Goal: Information Seeking & Learning: Learn about a topic

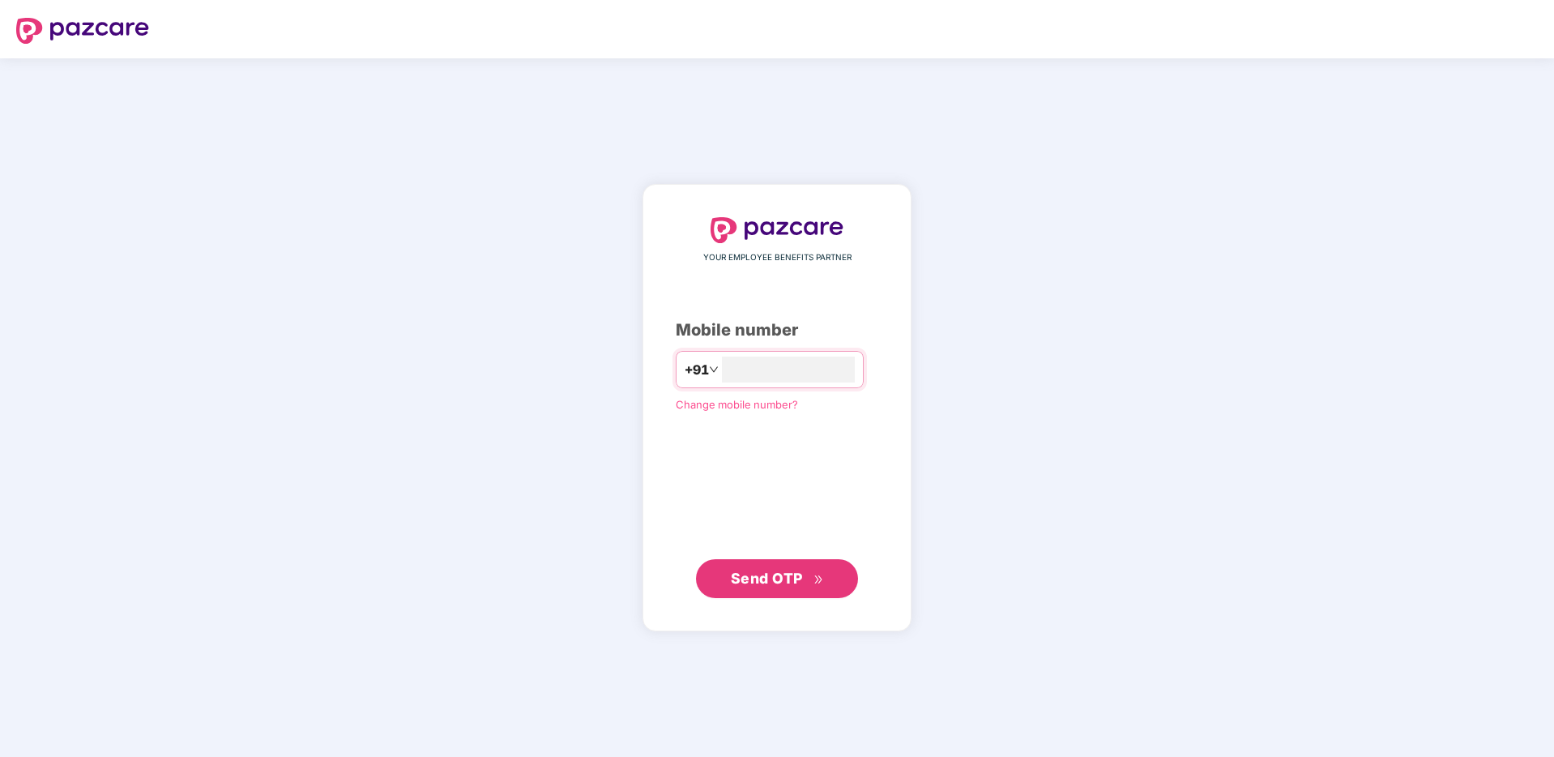
type input "**********"
click at [812, 571] on span "Send OTP" at bounding box center [777, 578] width 93 height 23
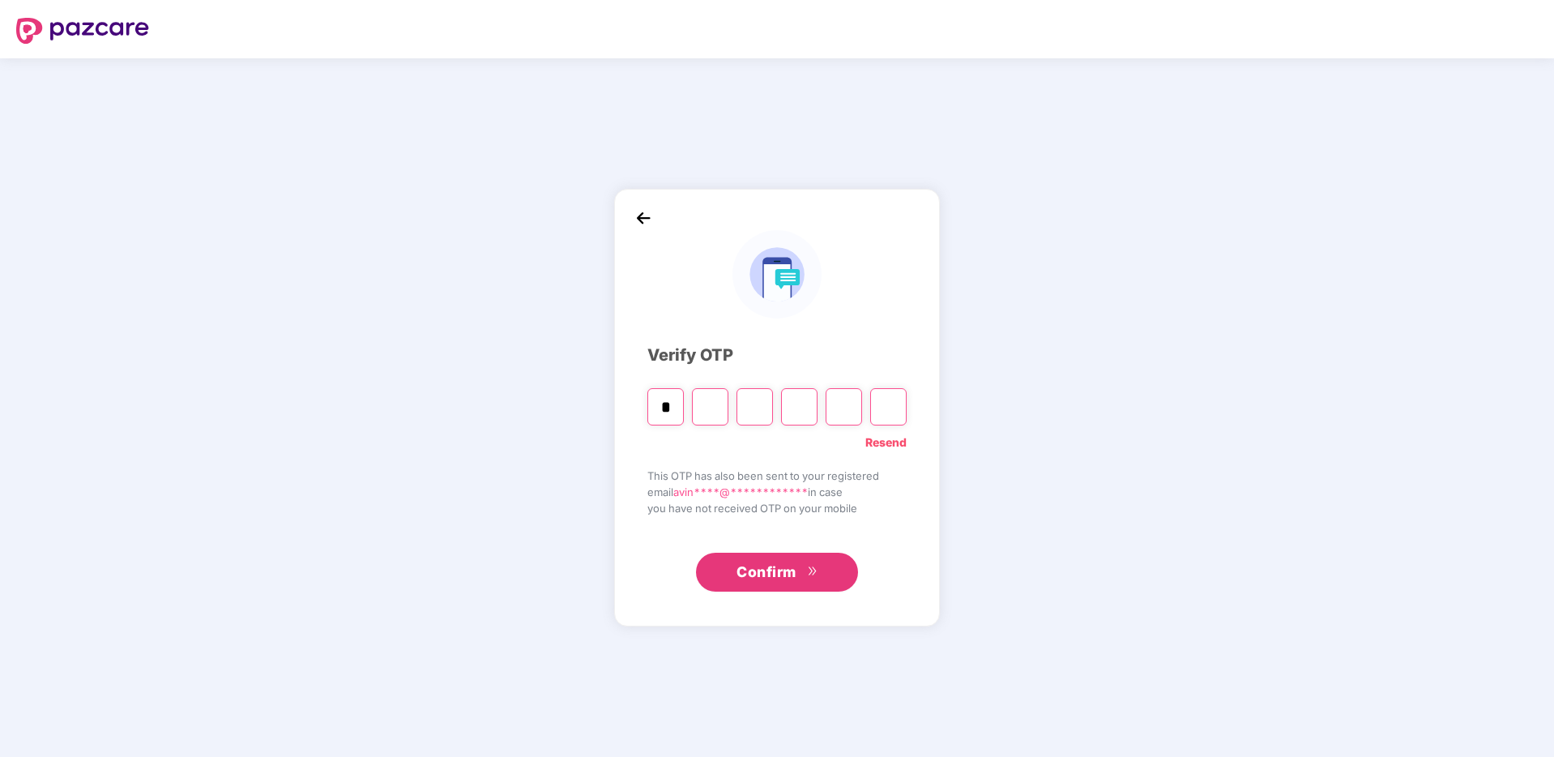
type input "*"
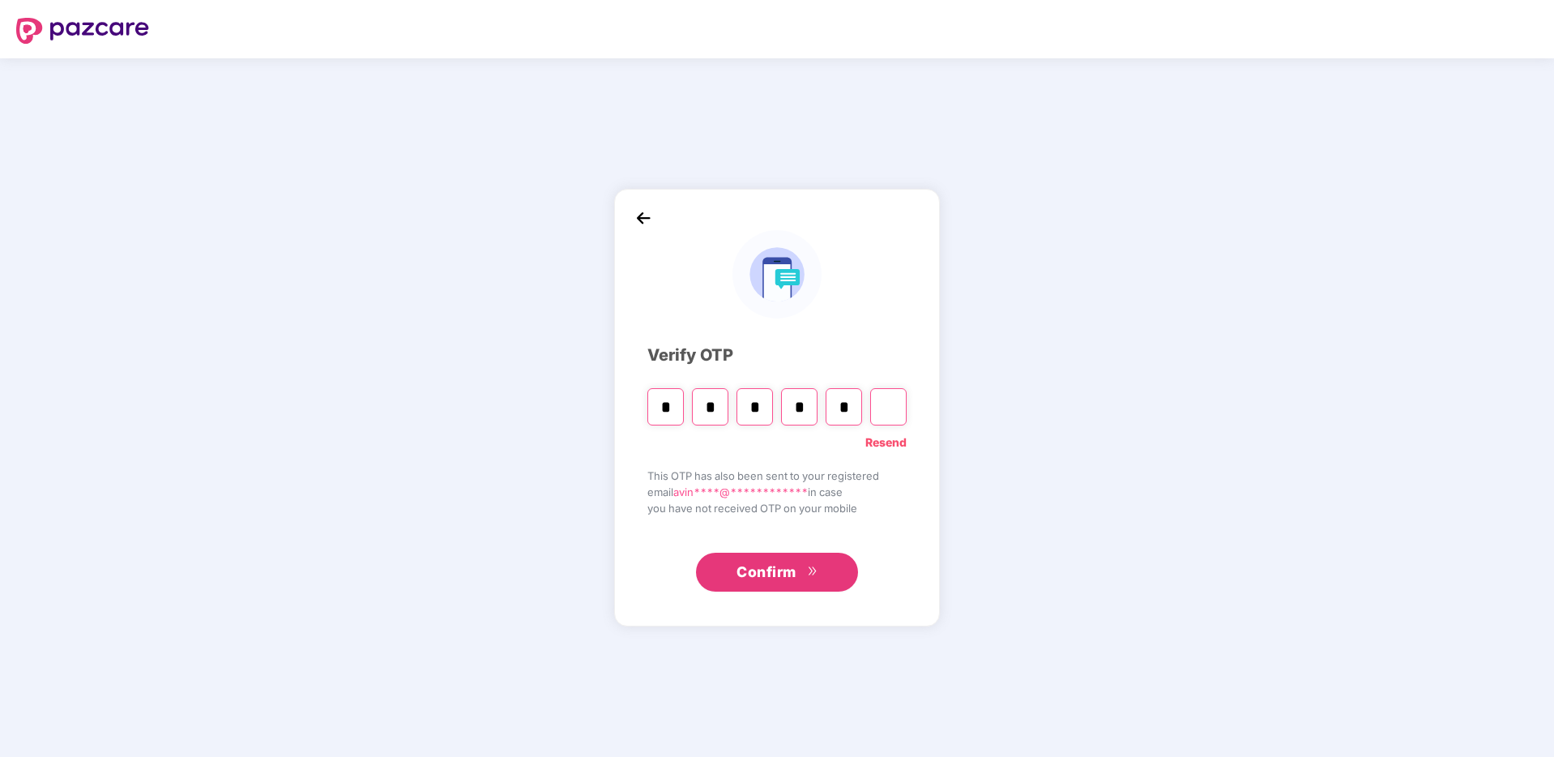
type input "*"
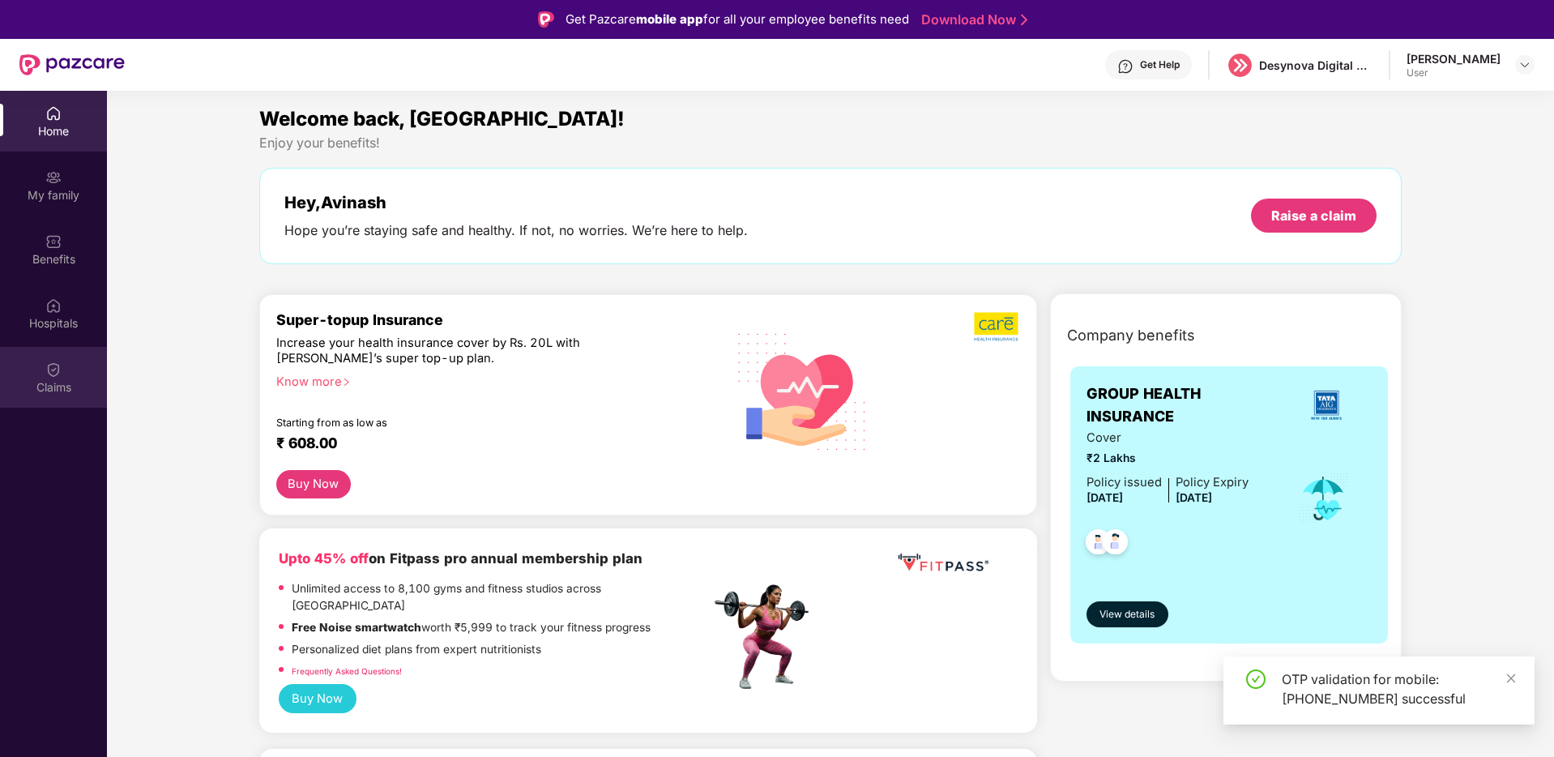
click at [53, 380] on div "Claims" at bounding box center [53, 387] width 107 height 16
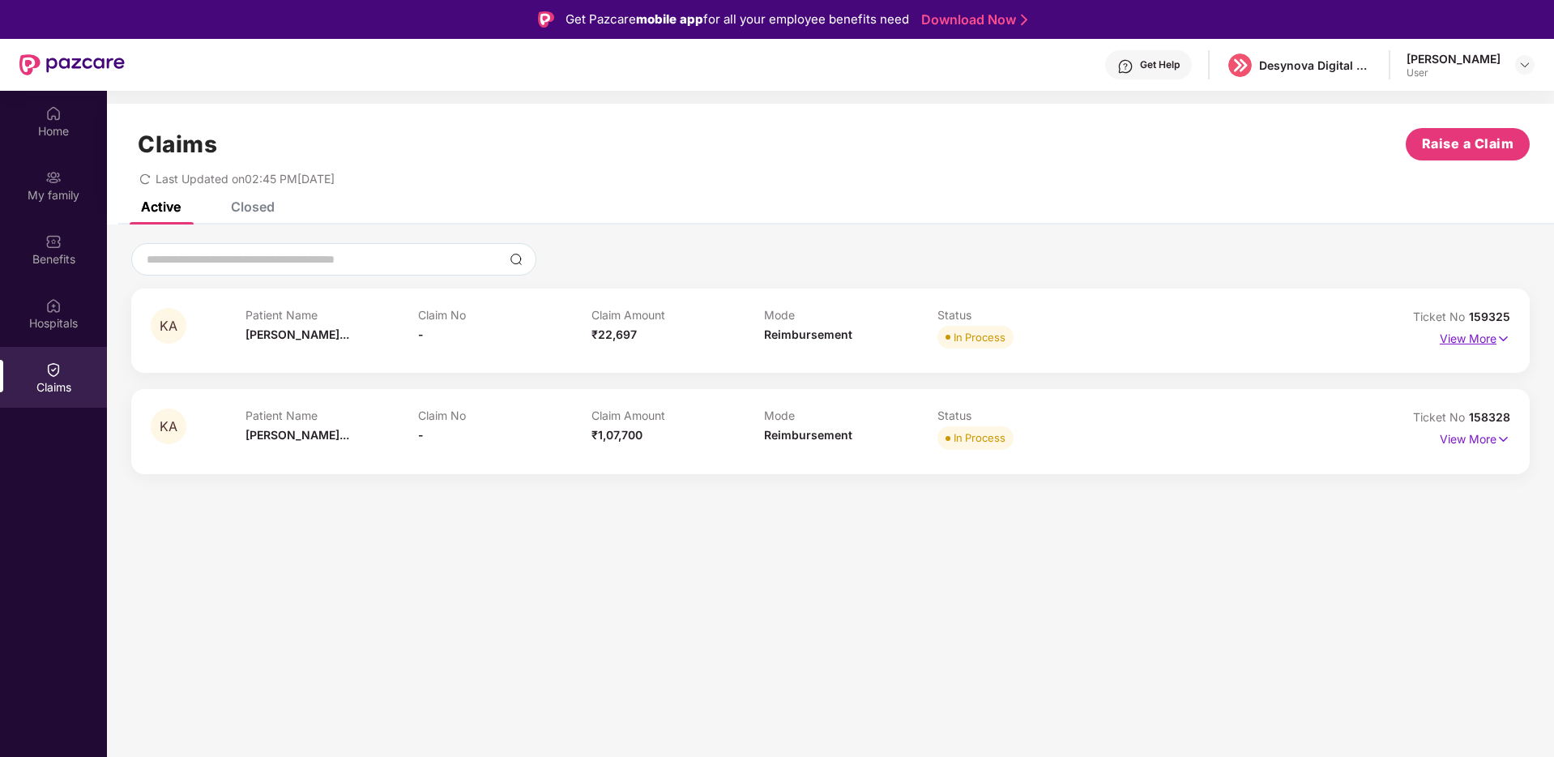
click at [1475, 343] on p "View More" at bounding box center [1474, 337] width 70 height 22
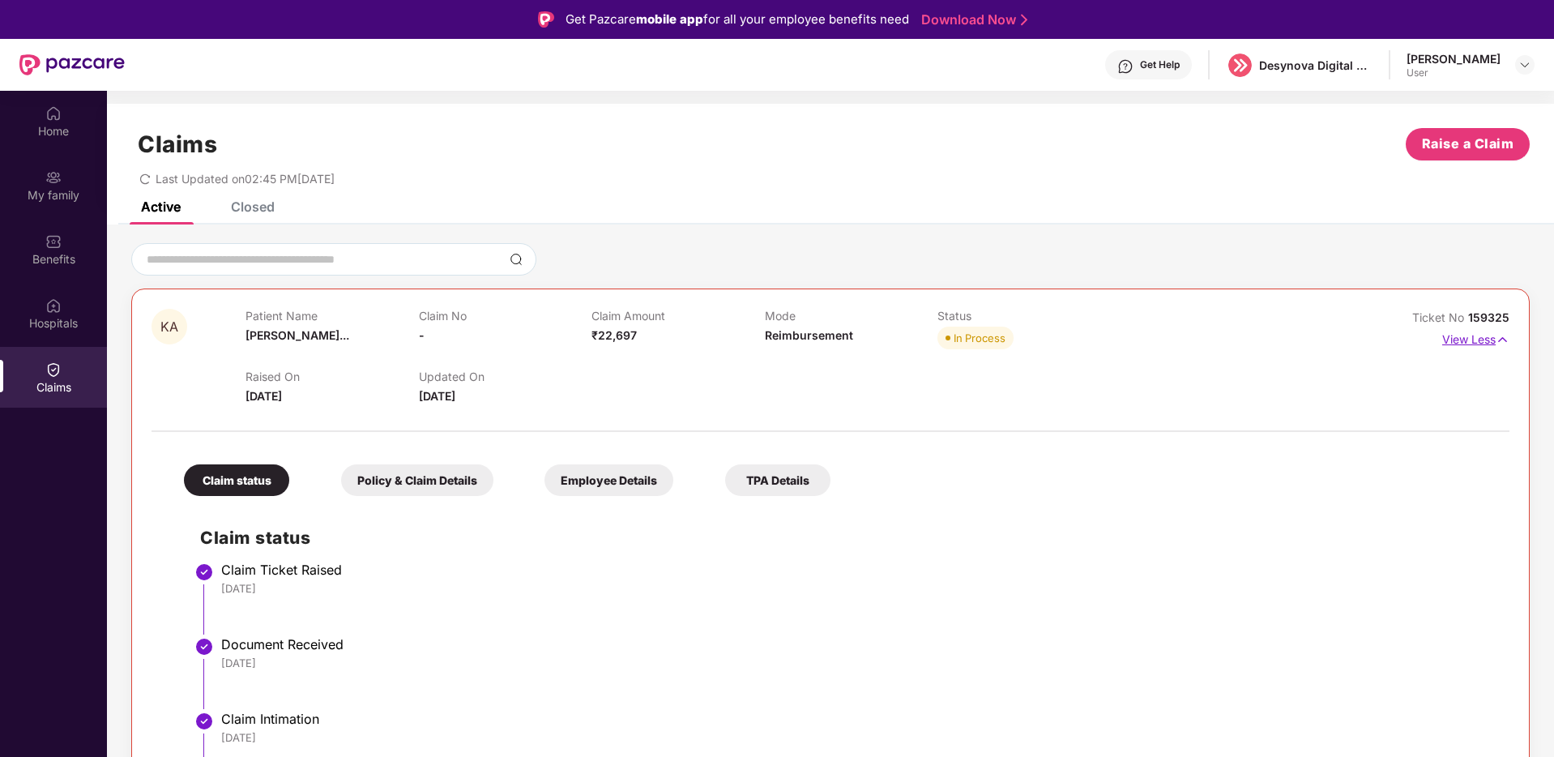
click at [1497, 337] on img at bounding box center [1502, 339] width 14 height 18
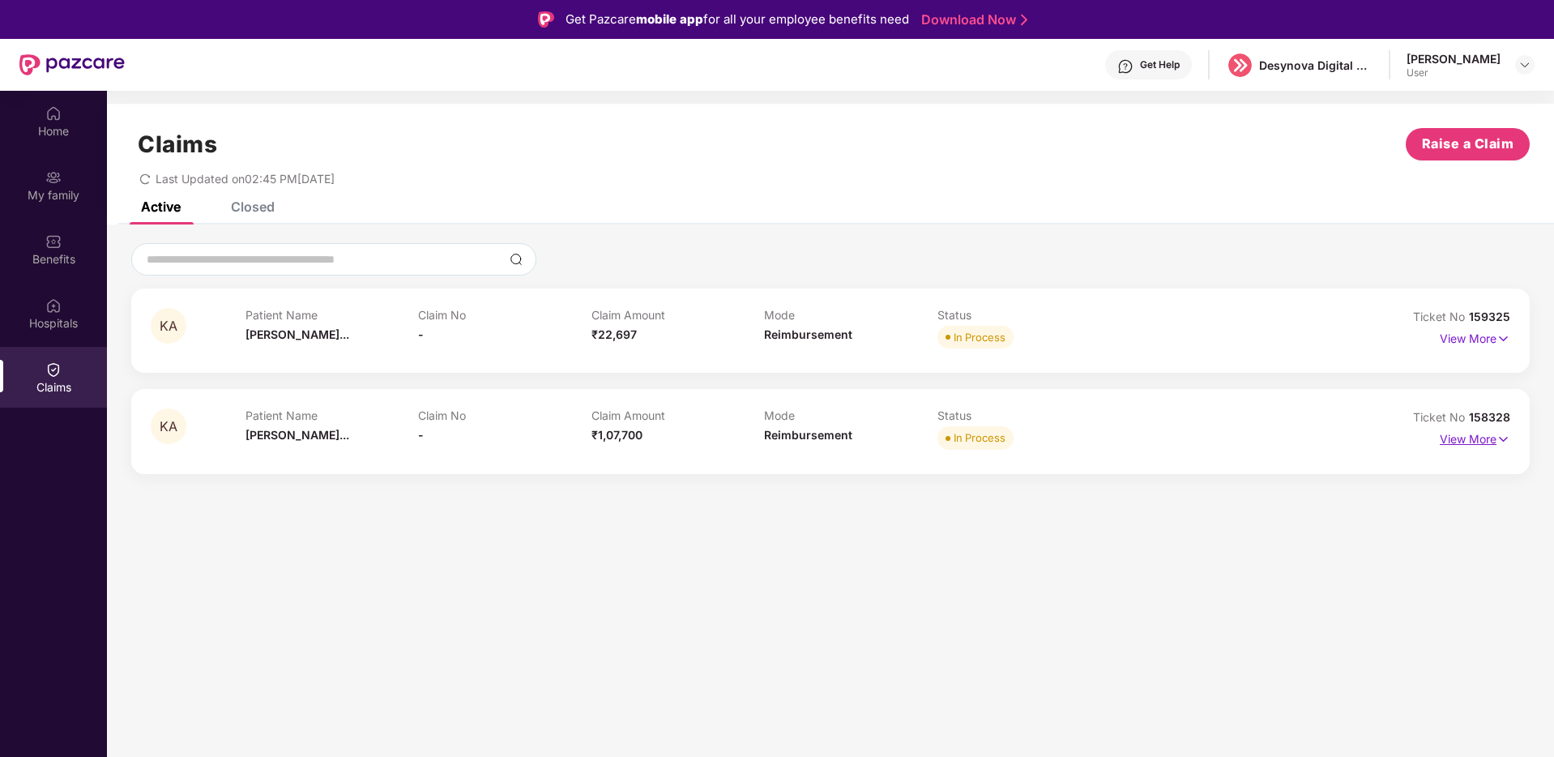
click at [1486, 438] on p "View More" at bounding box center [1474, 437] width 70 height 22
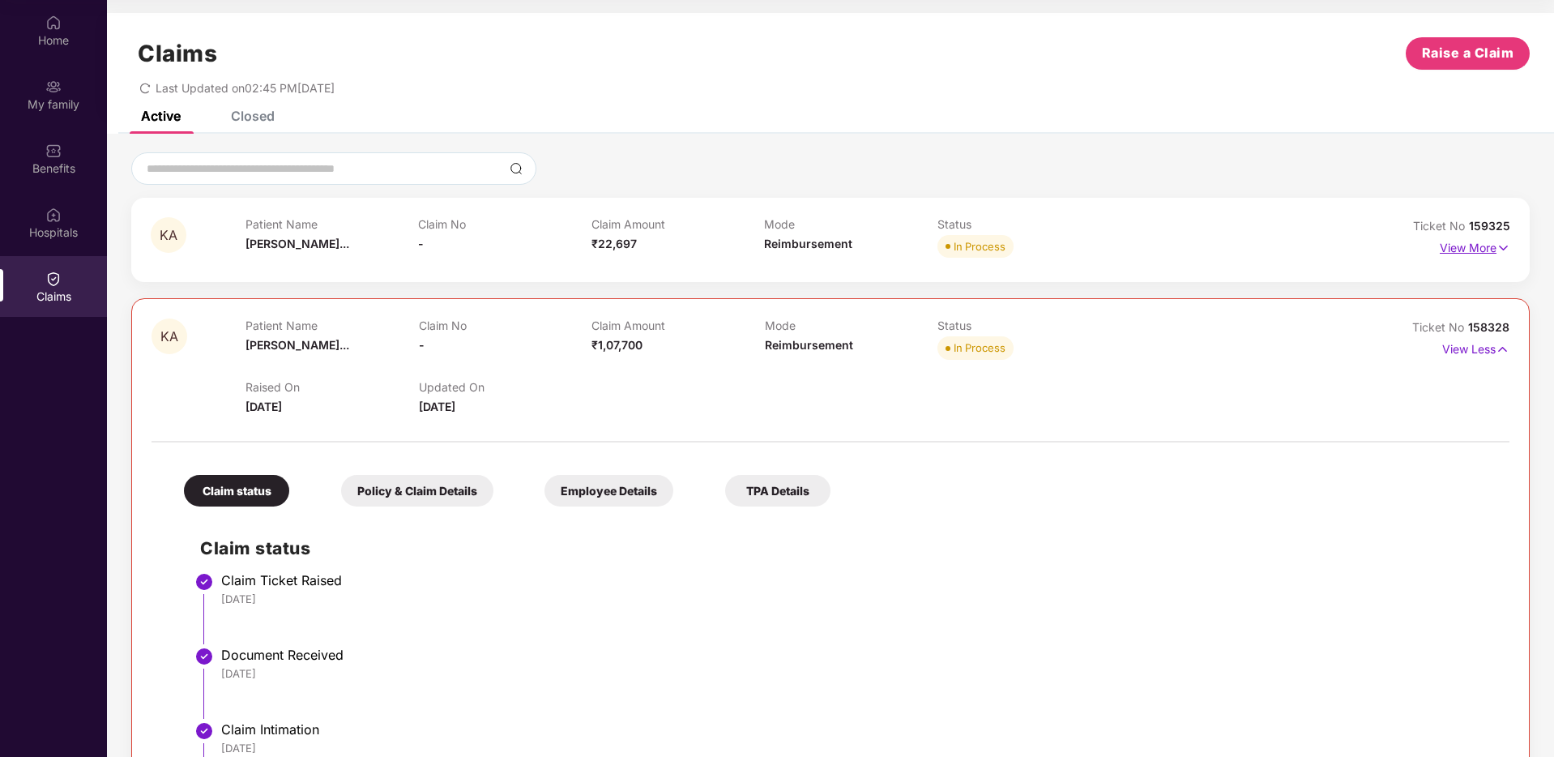
click at [1499, 249] on img at bounding box center [1503, 248] width 14 height 18
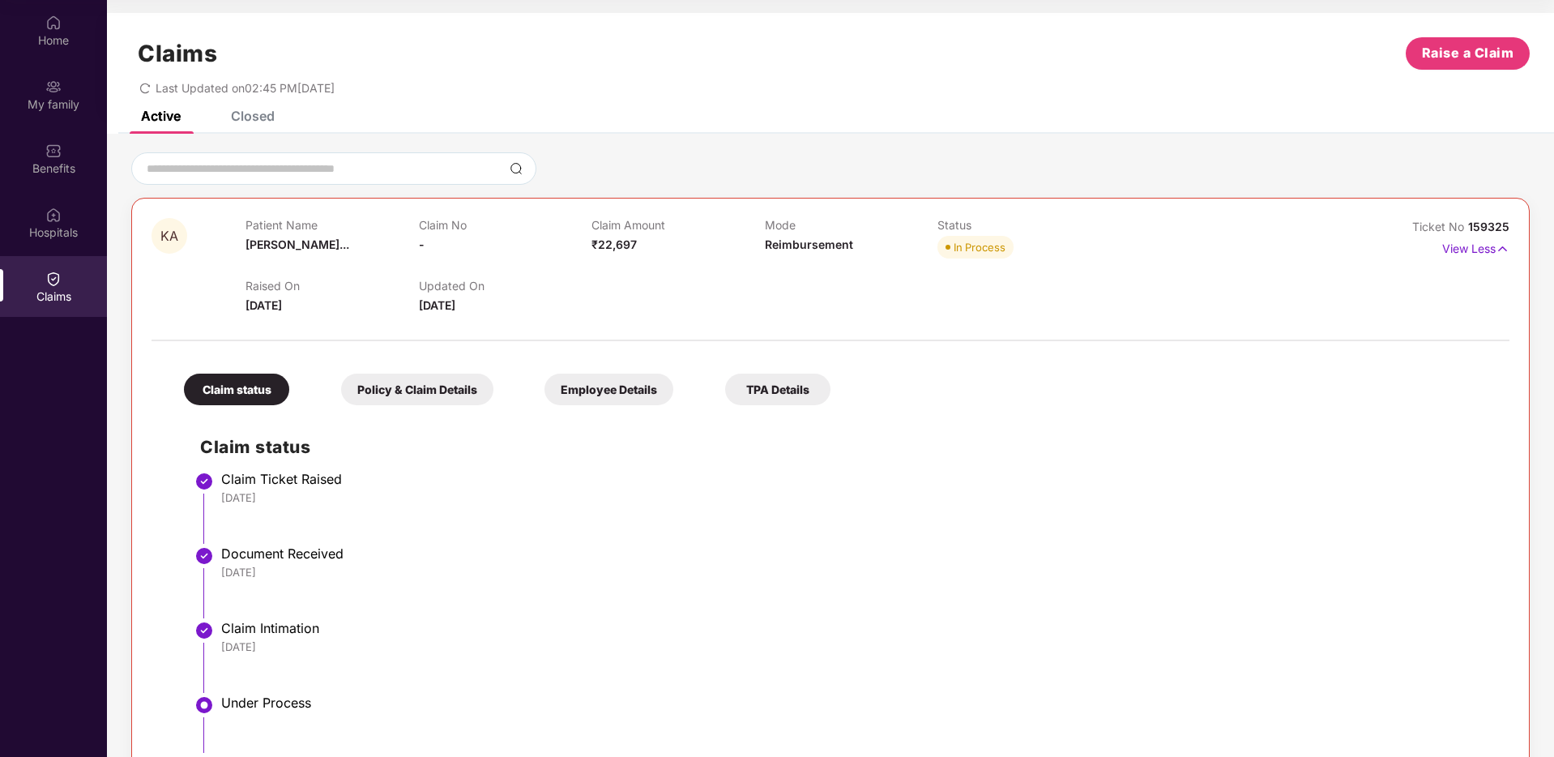
scroll to position [866, 0]
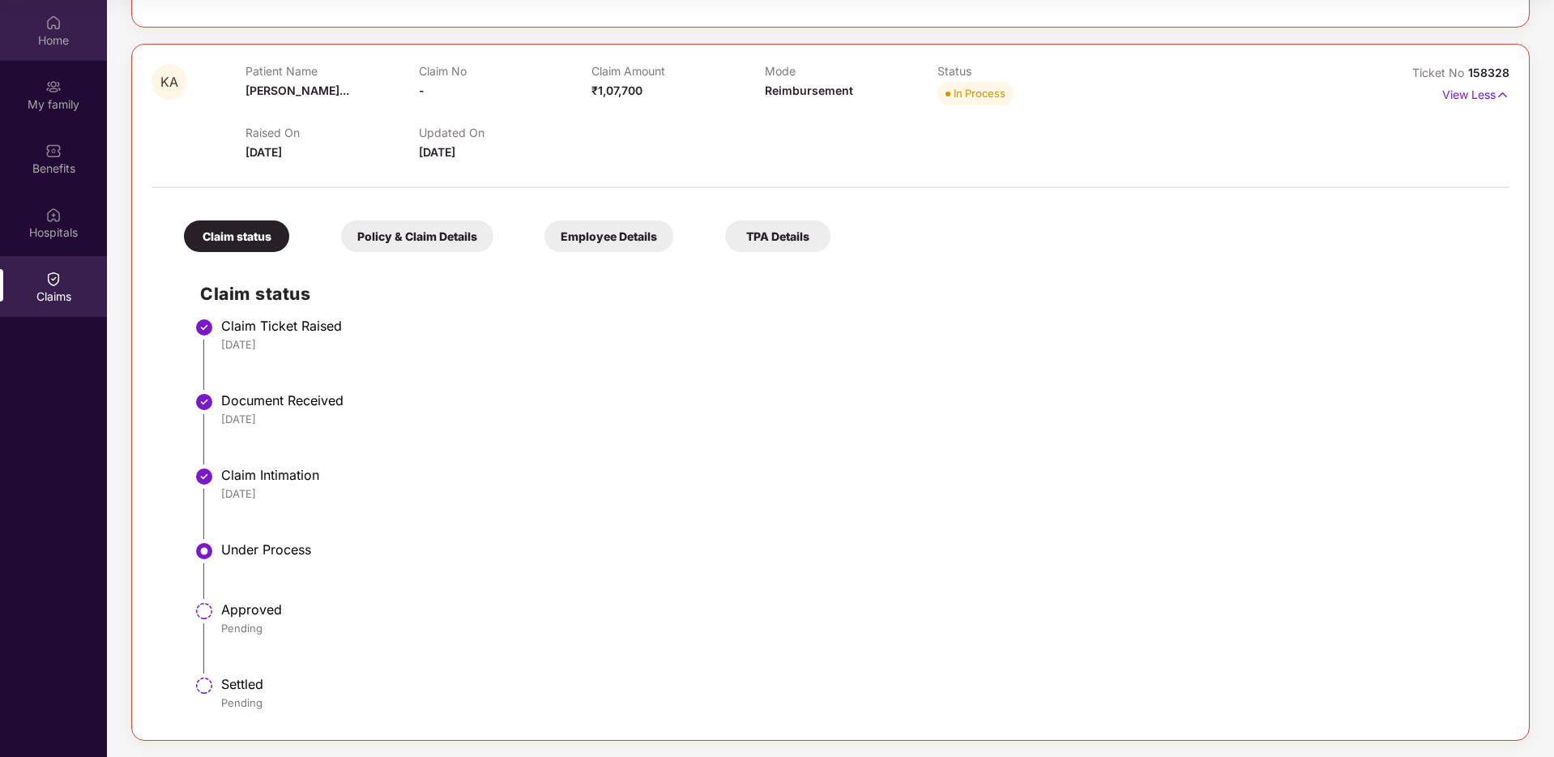
click at [41, 50] on div "Home" at bounding box center [53, 30] width 107 height 61
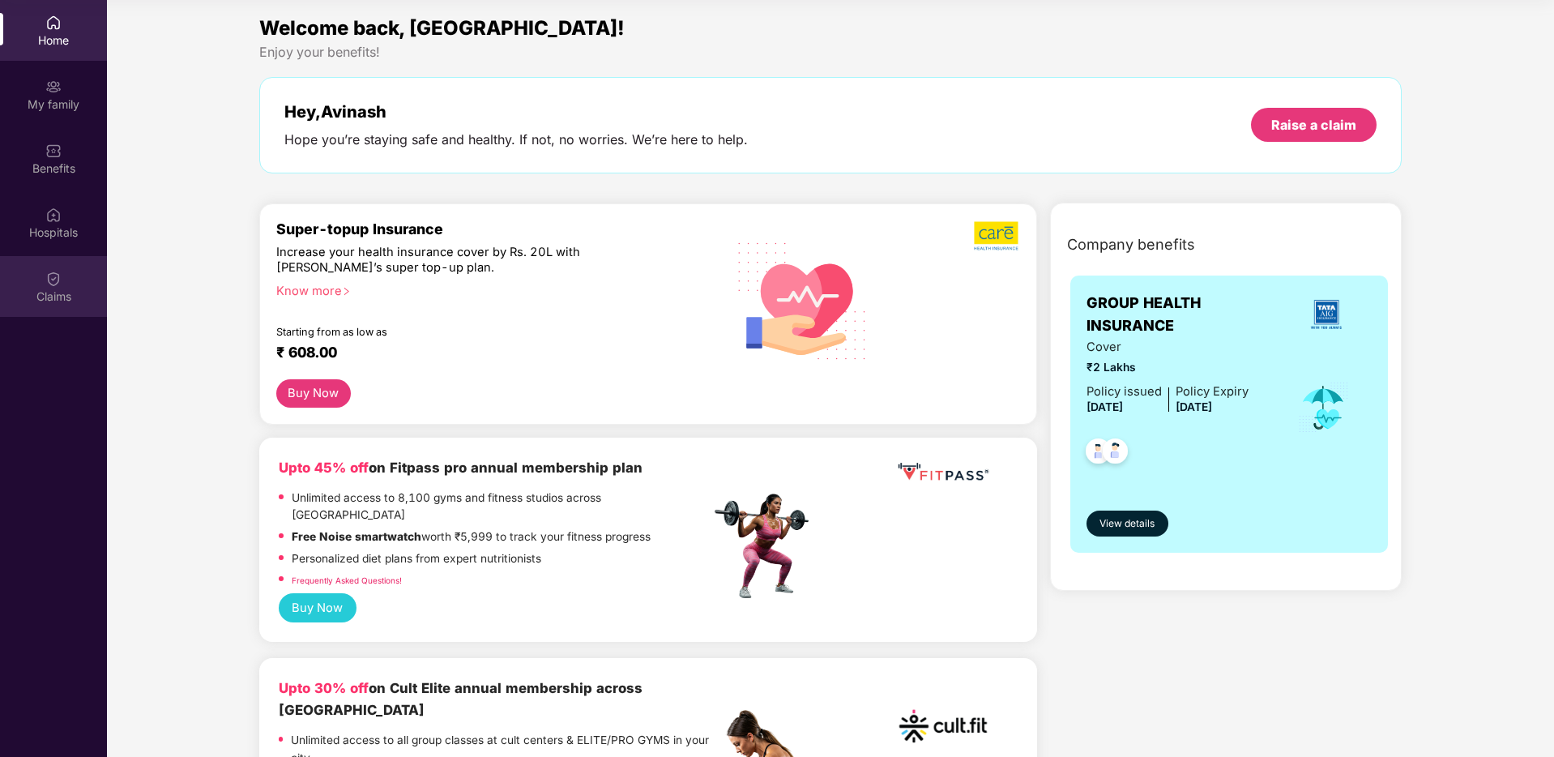
click at [62, 270] on div "Claims" at bounding box center [53, 286] width 107 height 61
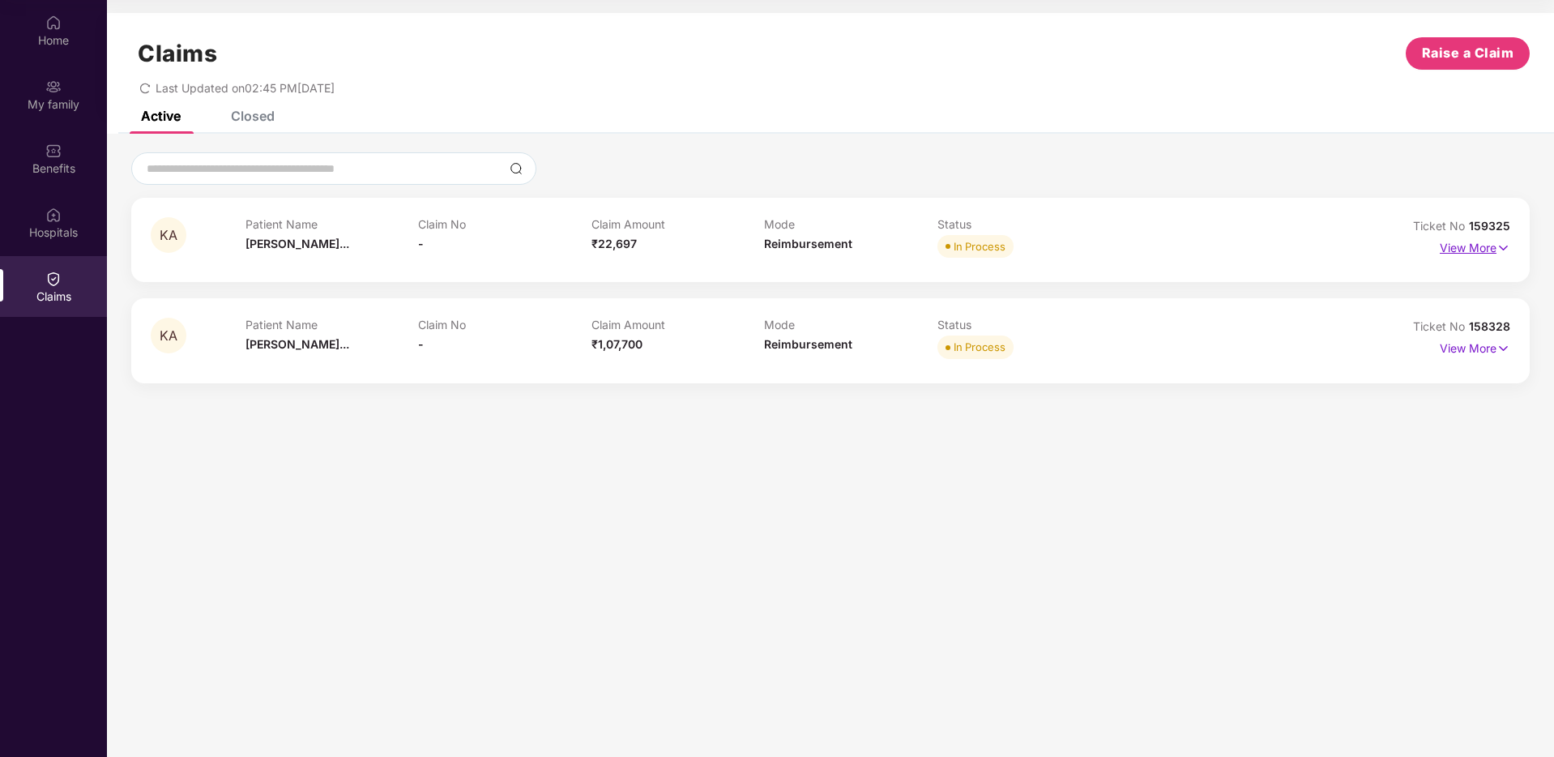
click at [1467, 248] on p "View More" at bounding box center [1474, 246] width 70 height 22
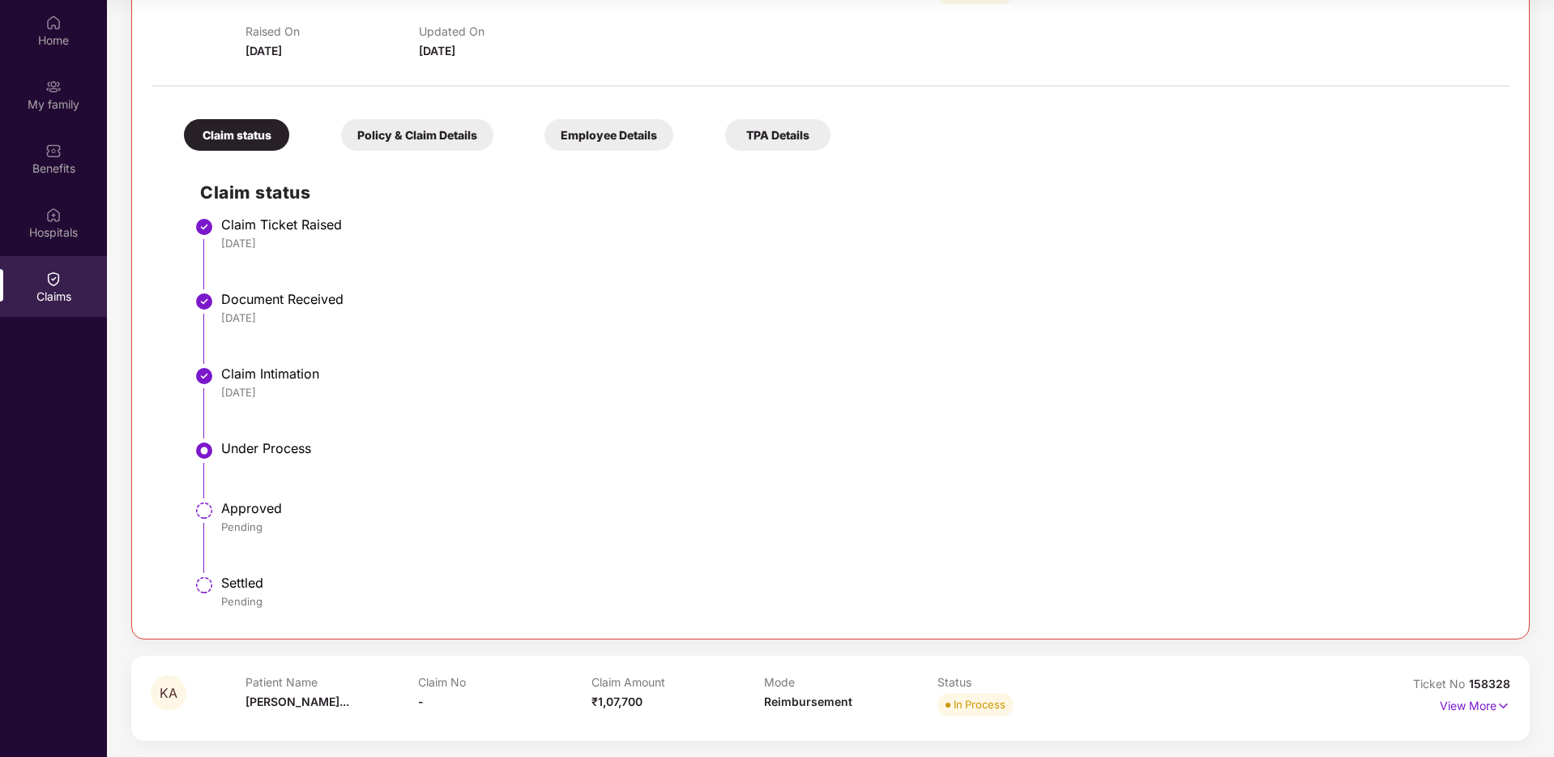
scroll to position [251, 0]
click at [427, 142] on div "Policy & Claim Details" at bounding box center [417, 138] width 152 height 32
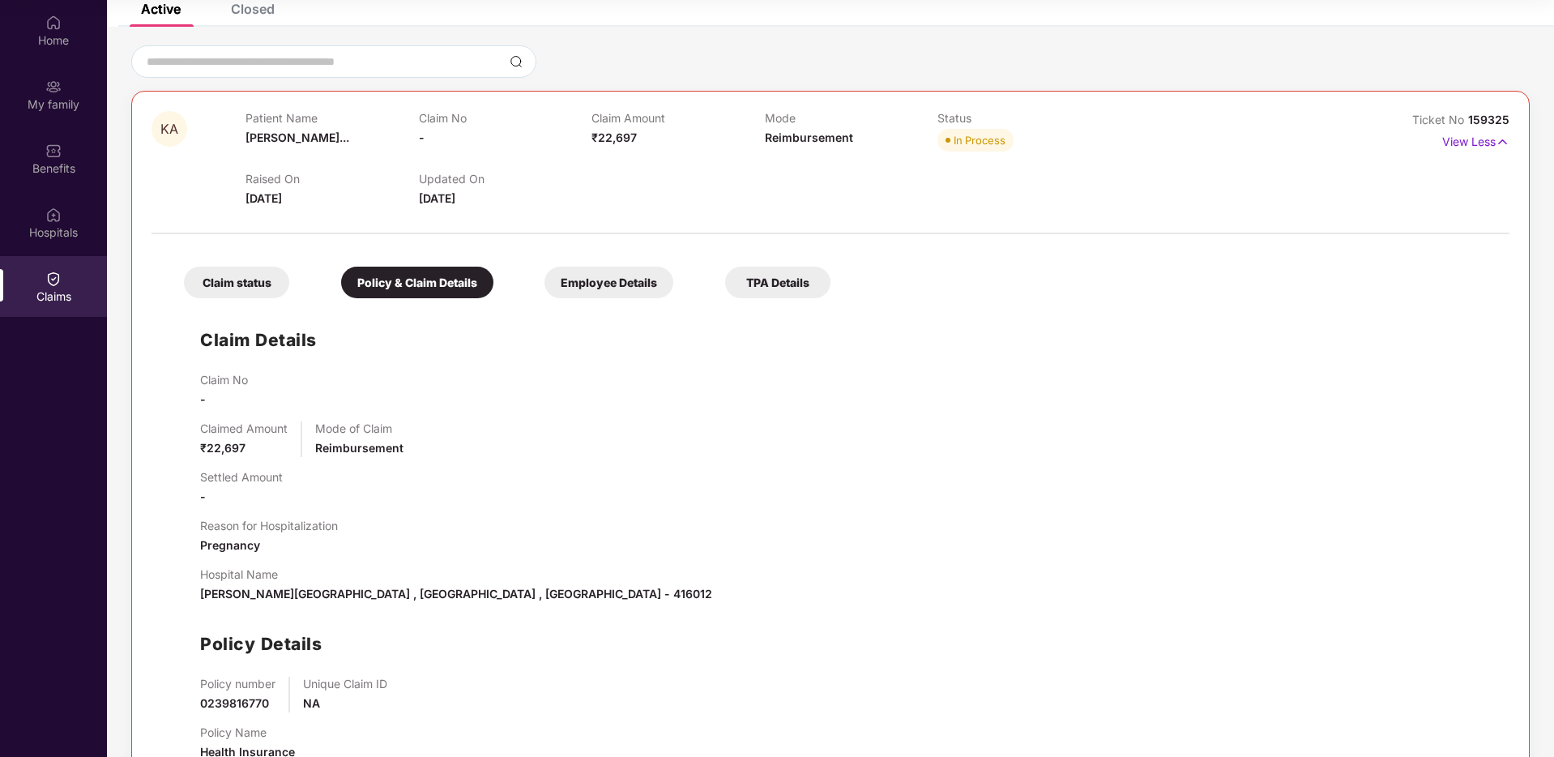
scroll to position [262, 0]
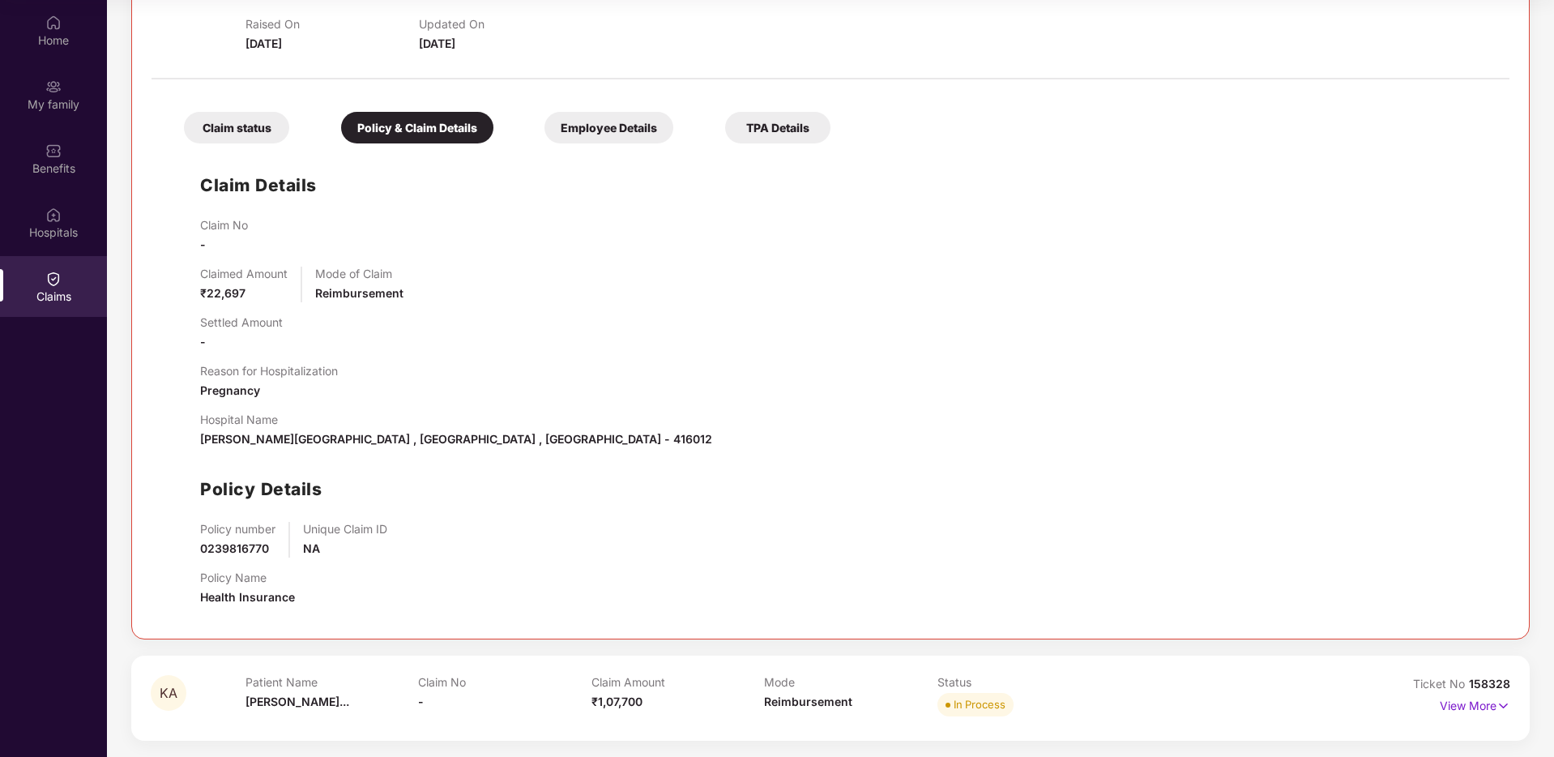
click at [595, 134] on div "Employee Details" at bounding box center [608, 128] width 129 height 32
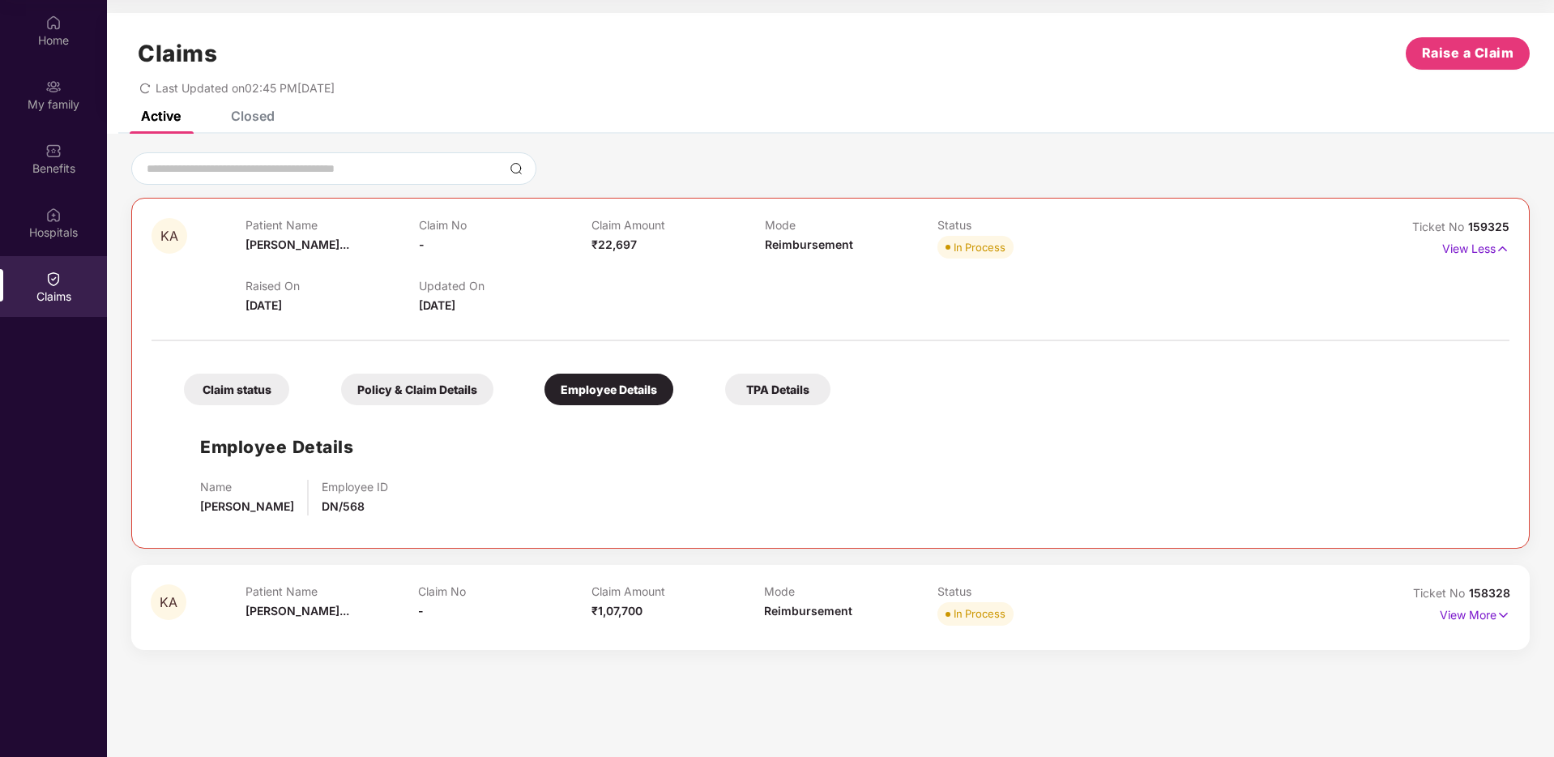
scroll to position [0, 0]
click at [786, 383] on div "TPA Details" at bounding box center [777, 389] width 105 height 32
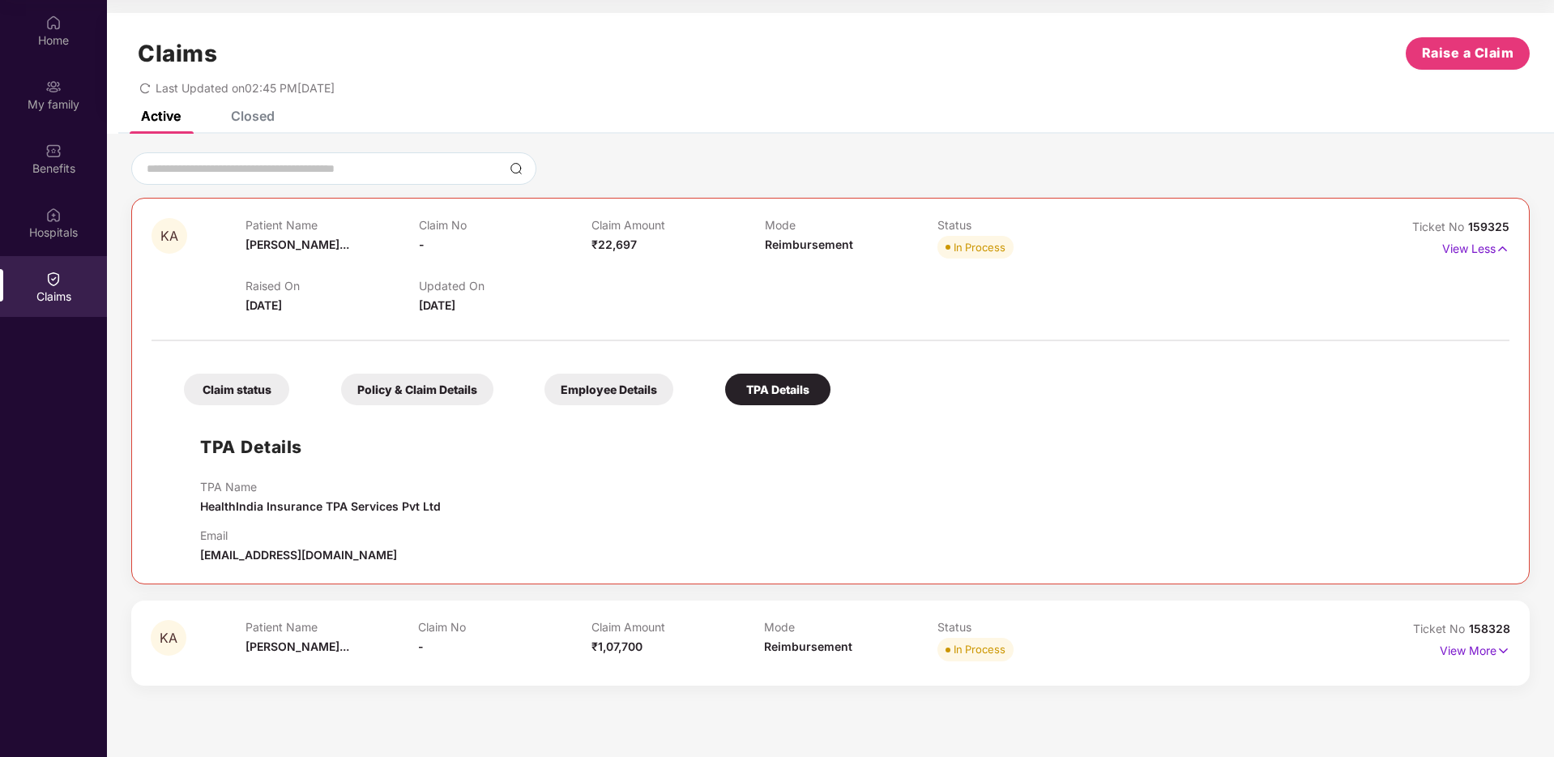
click at [416, 387] on div "Policy & Claim Details" at bounding box center [417, 389] width 152 height 32
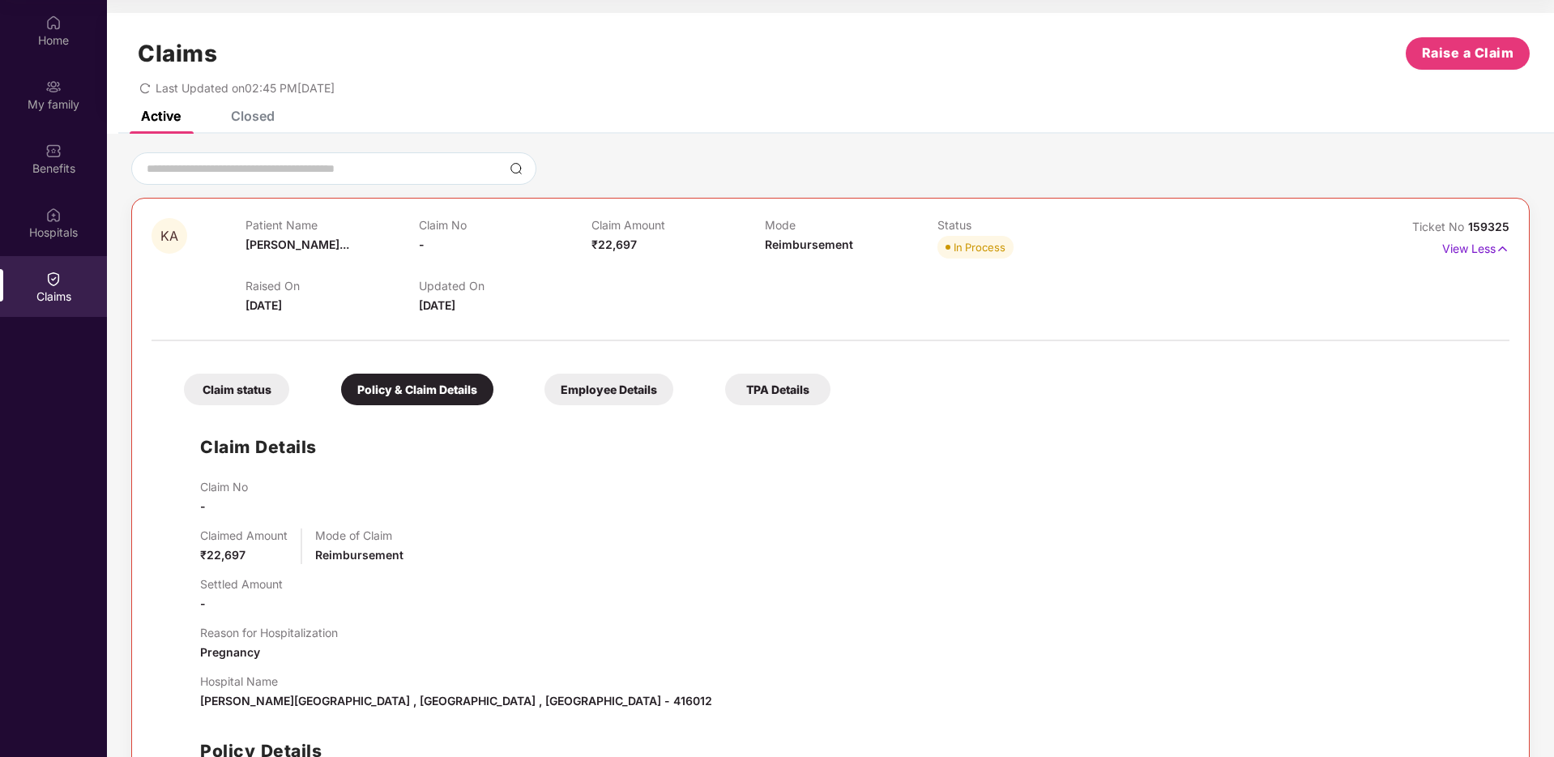
click at [254, 385] on div "Claim status" at bounding box center [236, 389] width 105 height 32
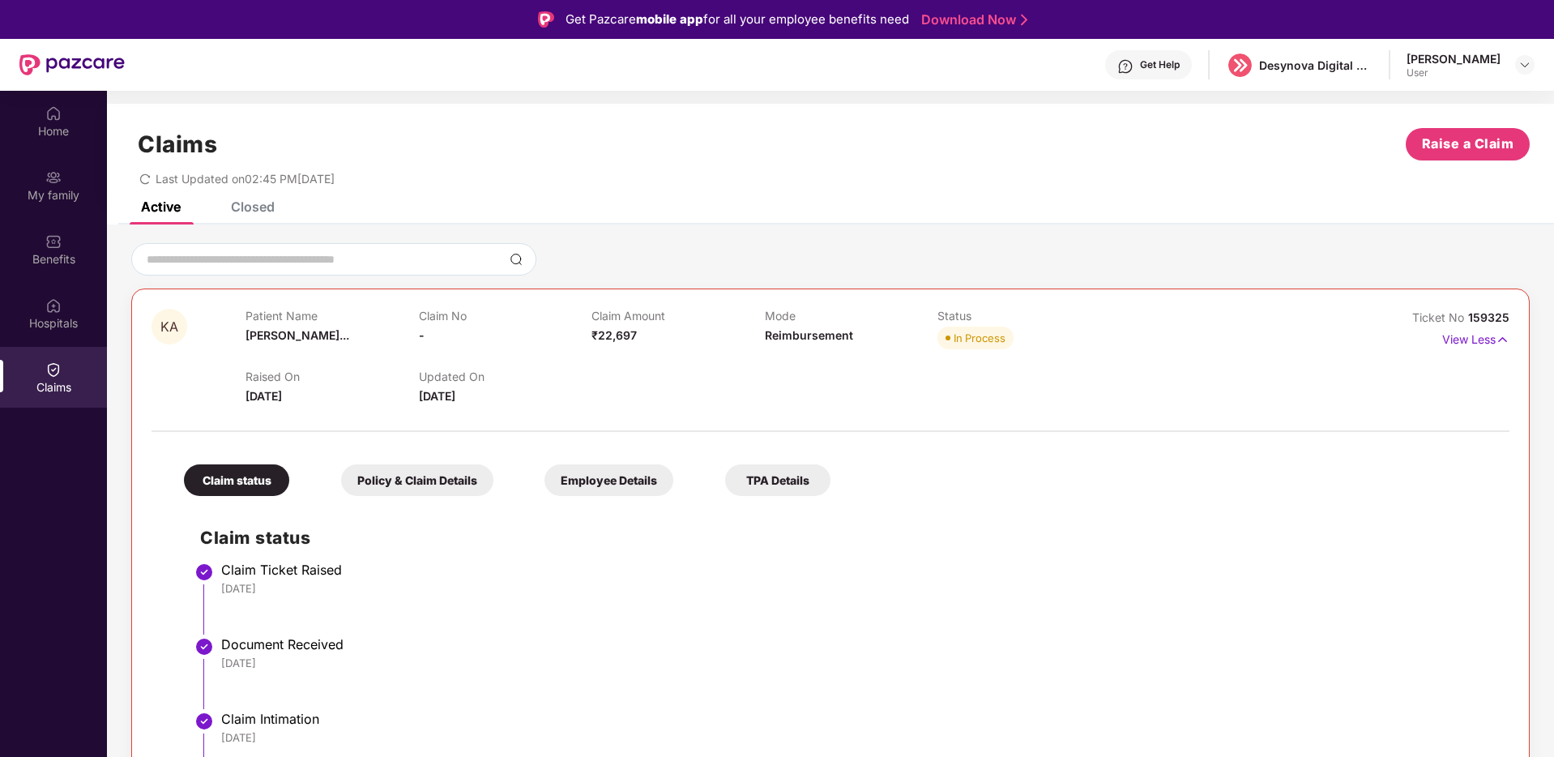
click at [42, 376] on div "Claims" at bounding box center [53, 377] width 107 height 61
click at [60, 126] on div "Home" at bounding box center [53, 131] width 107 height 16
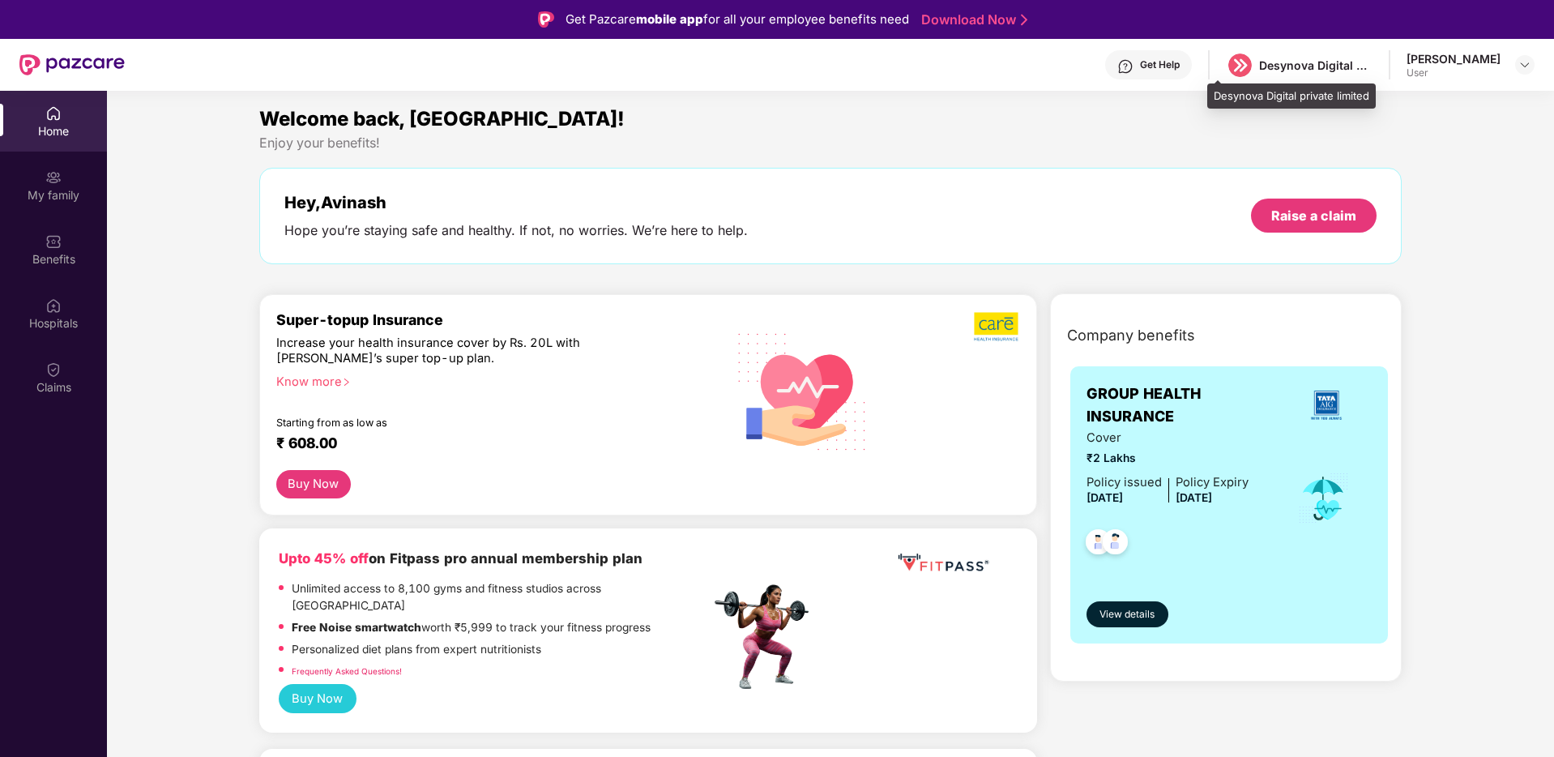
click at [1343, 74] on div "Desynova Digital private limited" at bounding box center [1299, 65] width 147 height 28
click at [1507, 60] on div "[PERSON_NAME] User" at bounding box center [1470, 65] width 128 height 28
click at [1538, 62] on header "Get Help Desynova Digital private limited Avinash Balwant Gurav User" at bounding box center [777, 65] width 1554 height 52
click at [1524, 62] on img at bounding box center [1524, 64] width 13 height 13
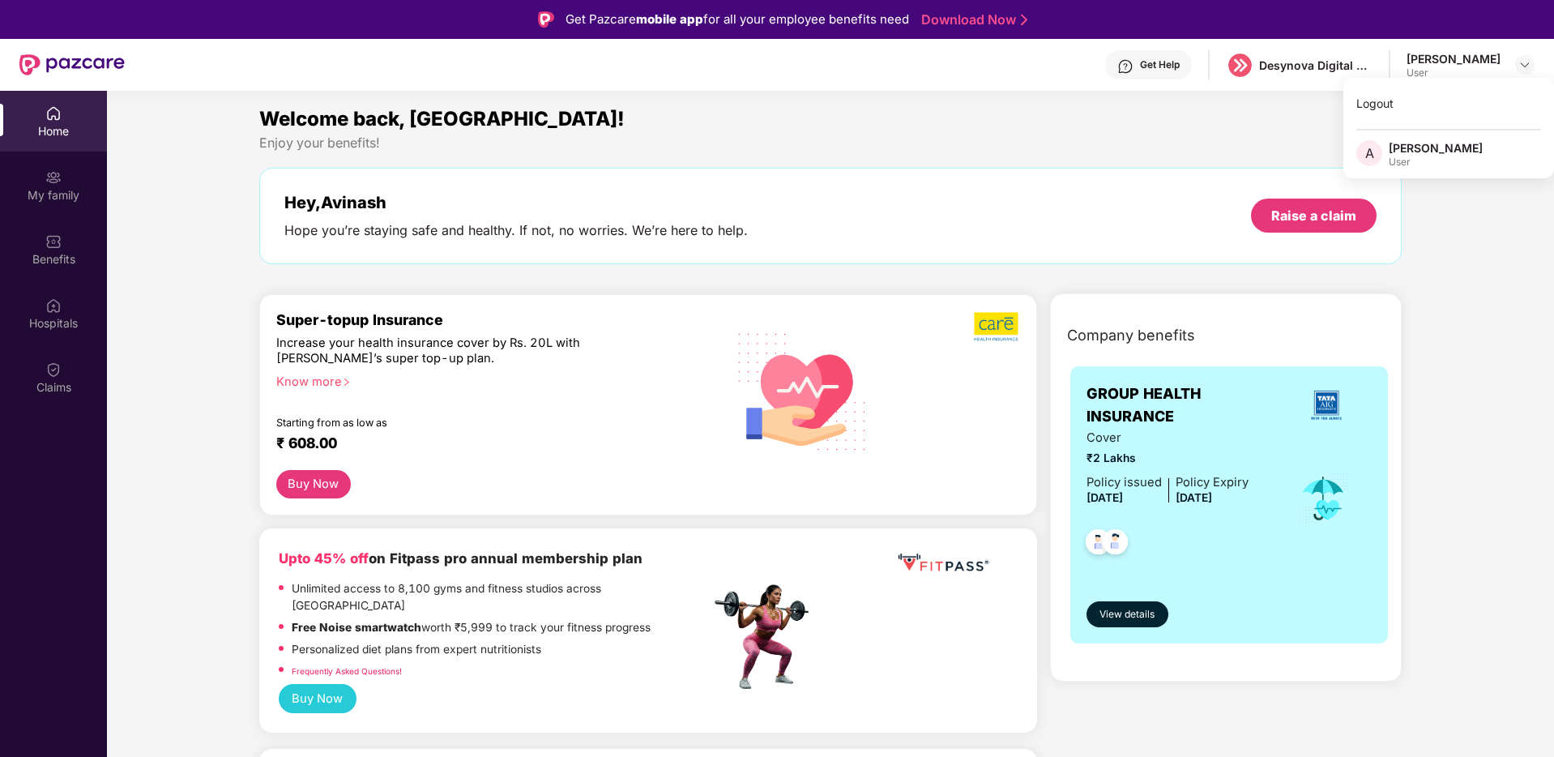
click at [1191, 130] on div "Welcome back, [GEOGRAPHIC_DATA]!" at bounding box center [830, 119] width 1143 height 31
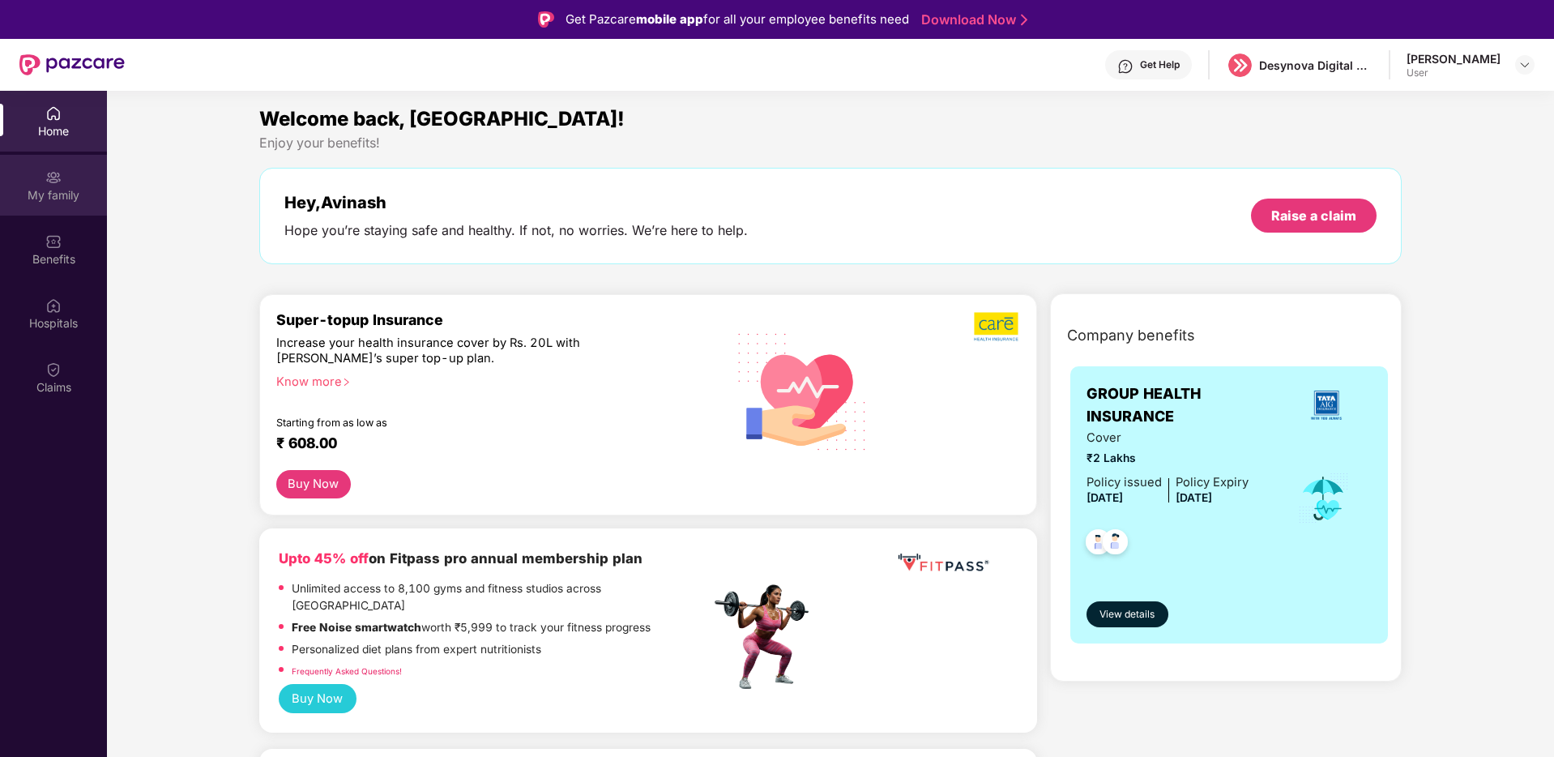
click at [74, 182] on div "My family" at bounding box center [53, 185] width 107 height 61
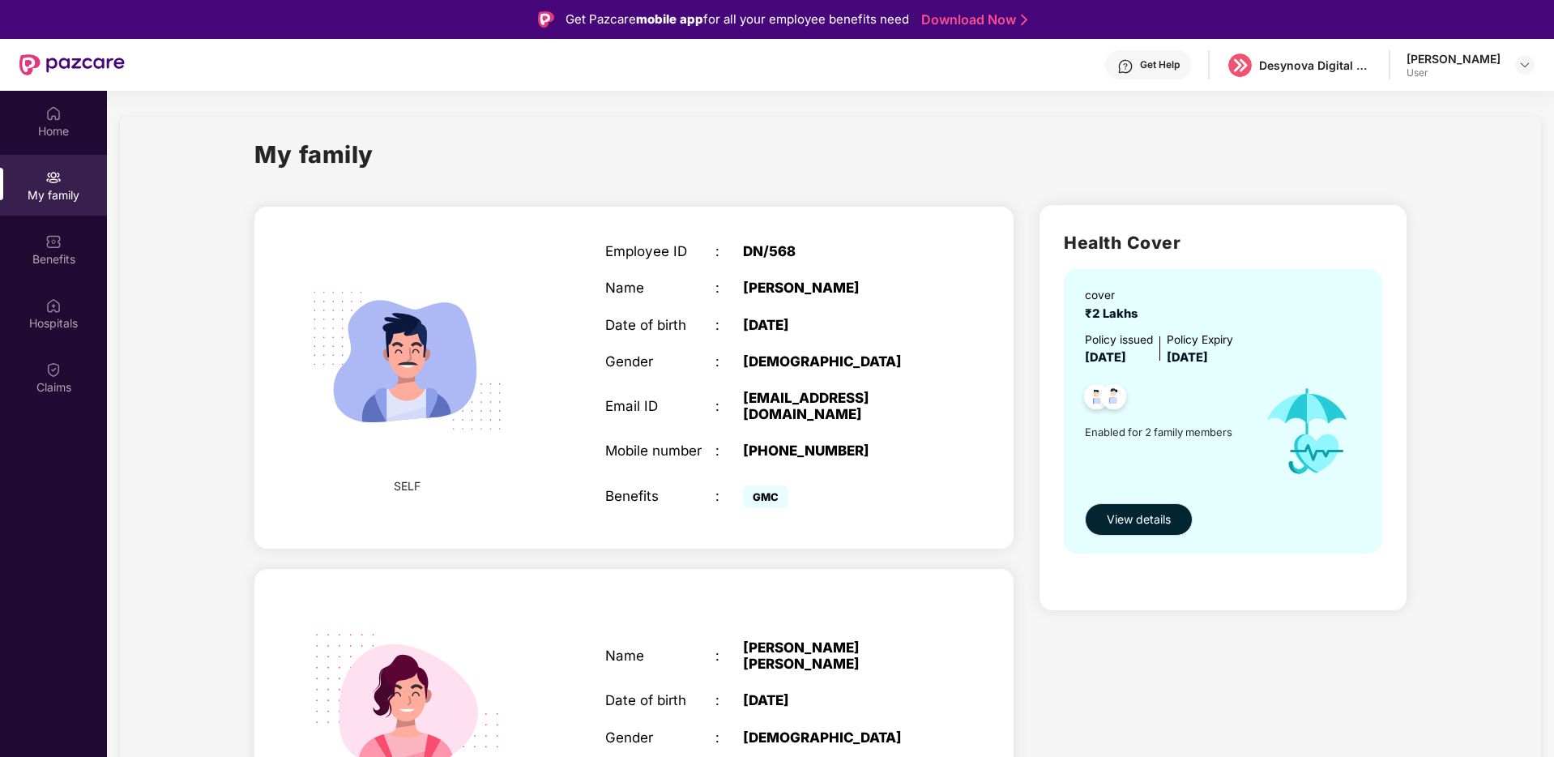
click at [1164, 521] on span "View details" at bounding box center [1139, 519] width 64 height 18
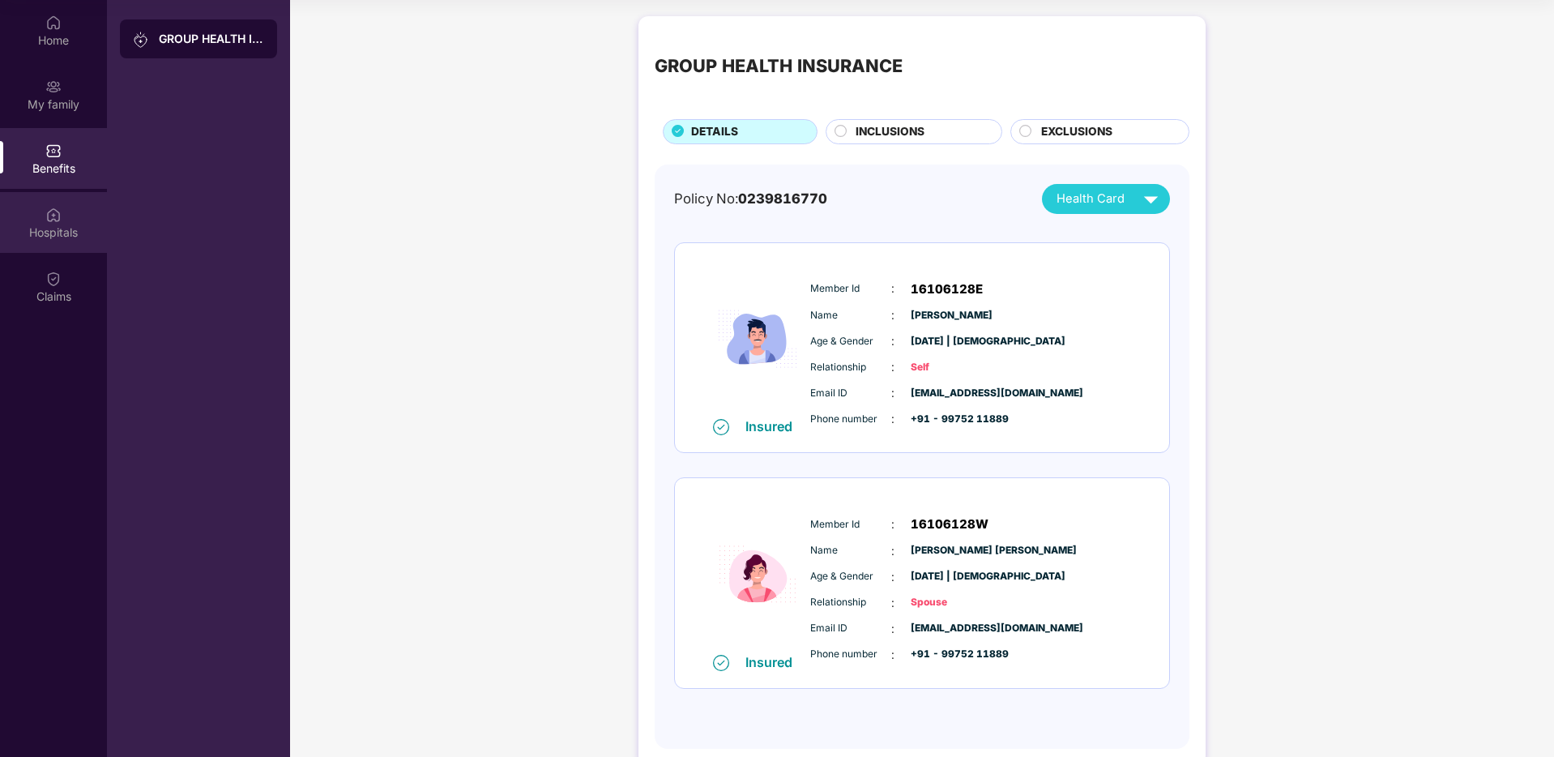
click at [62, 226] on div "Hospitals" at bounding box center [53, 232] width 107 height 16
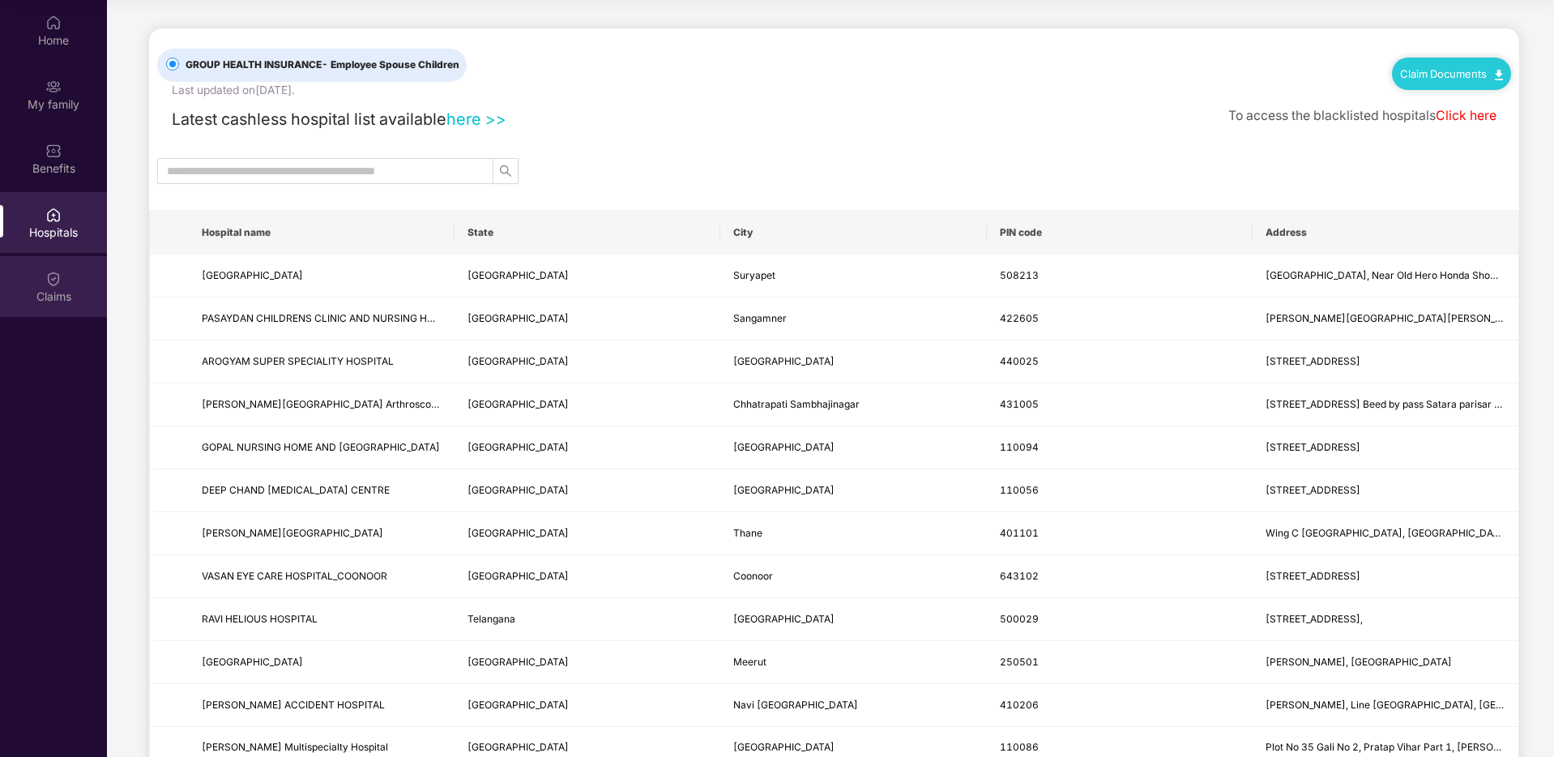
click at [57, 286] on img at bounding box center [53, 279] width 16 height 16
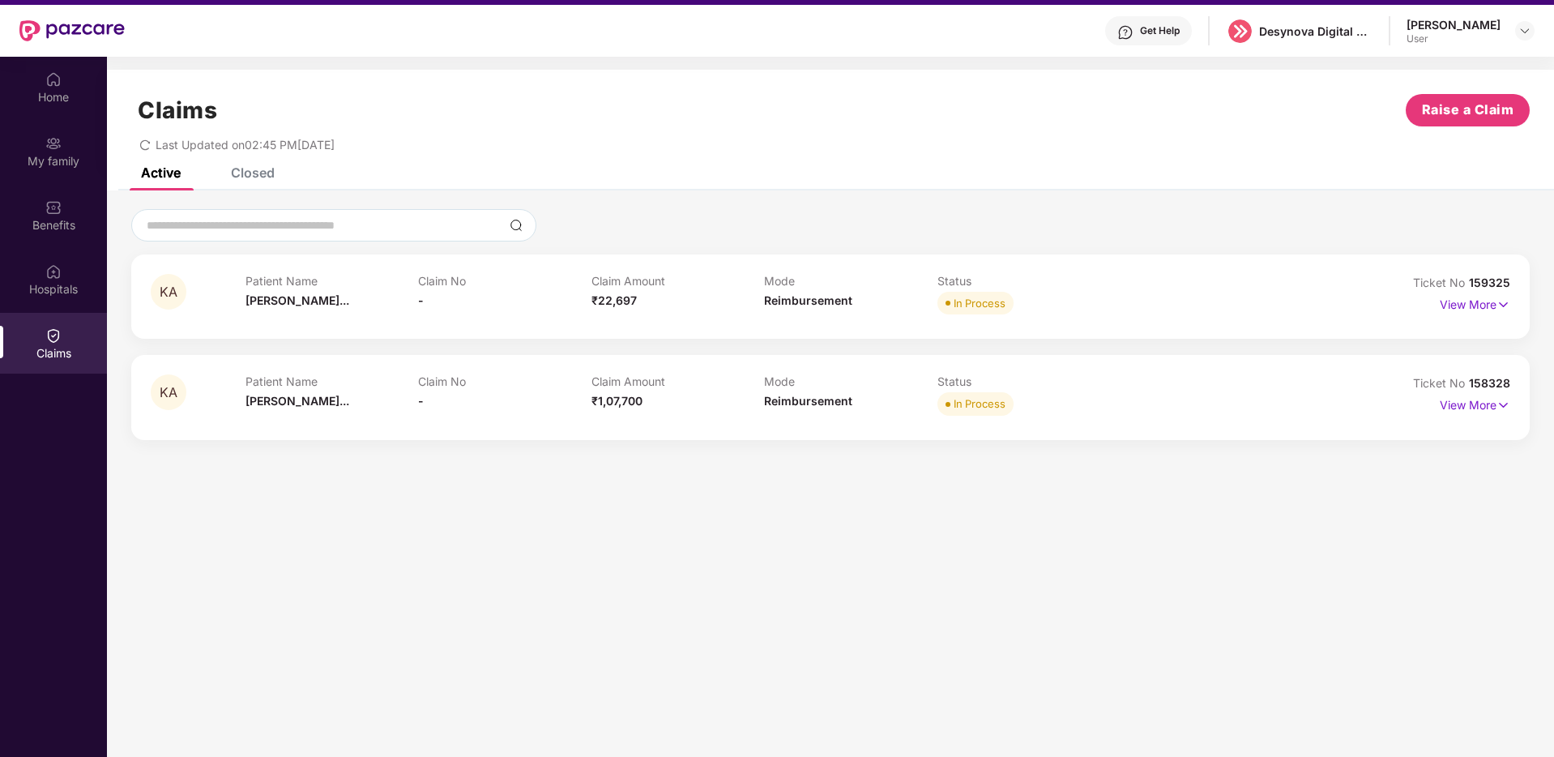
scroll to position [91, 0]
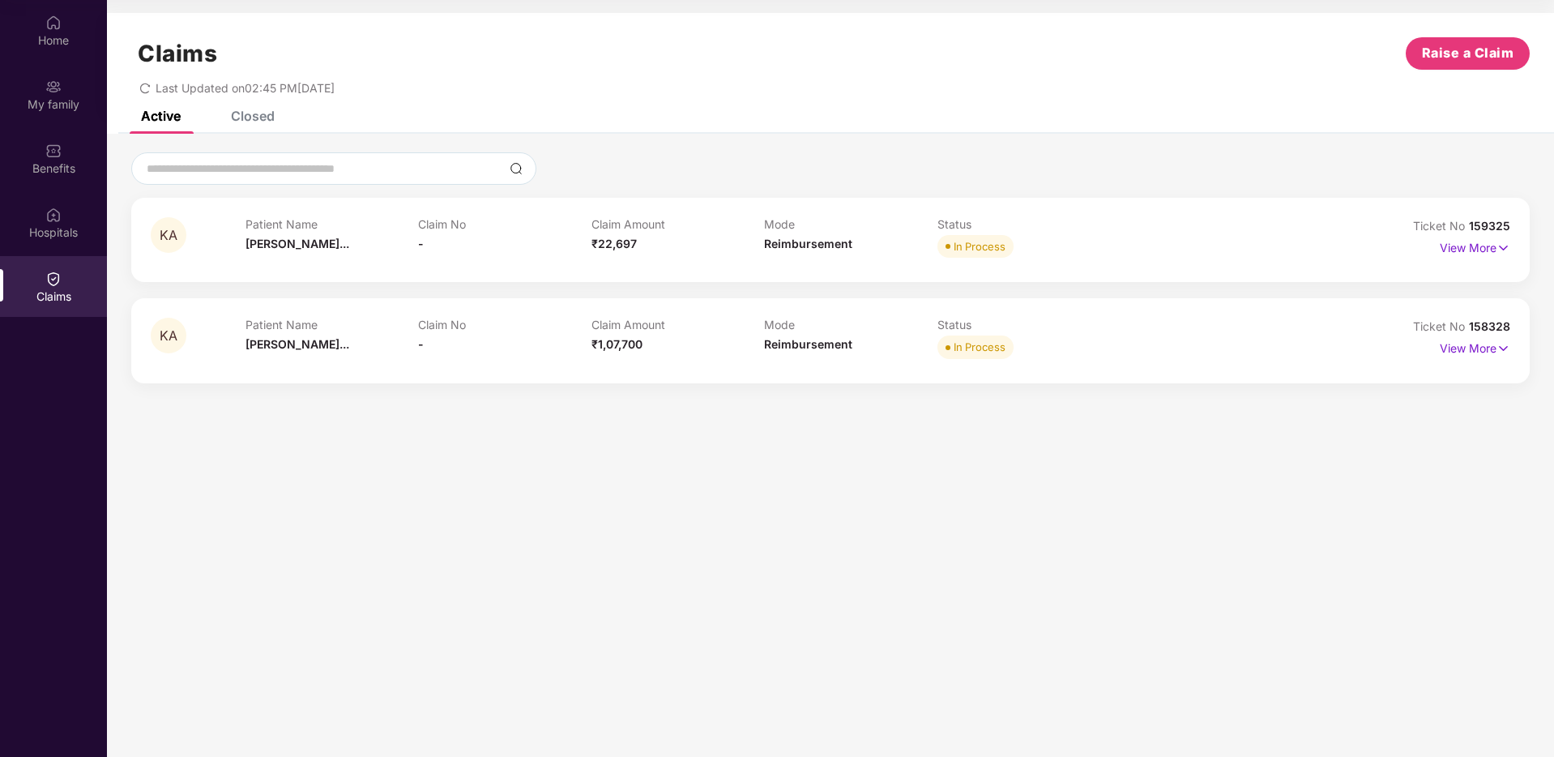
click at [262, 118] on div "Closed" at bounding box center [253, 116] width 44 height 16
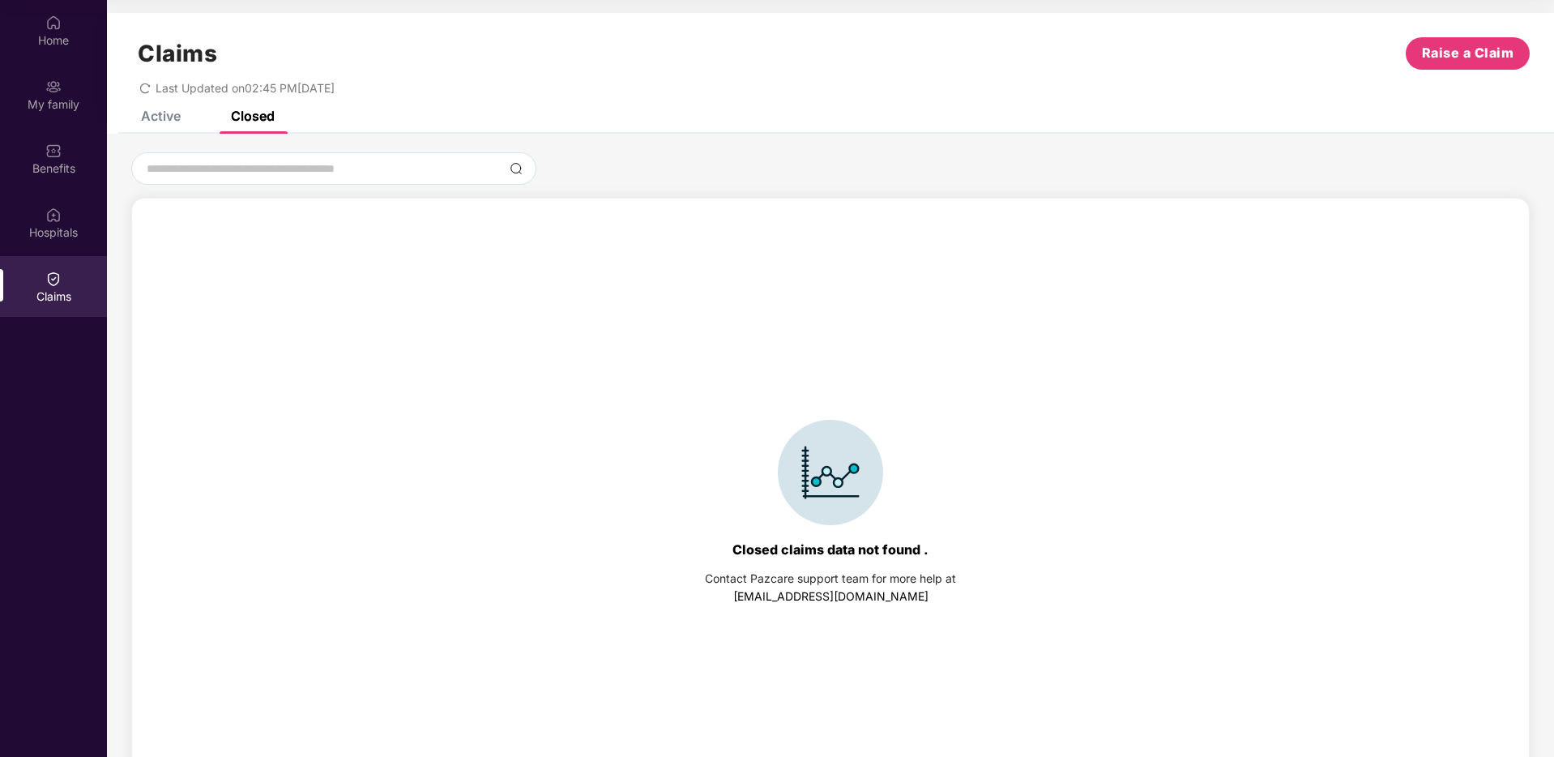
click at [151, 117] on div "Active" at bounding box center [161, 116] width 40 height 16
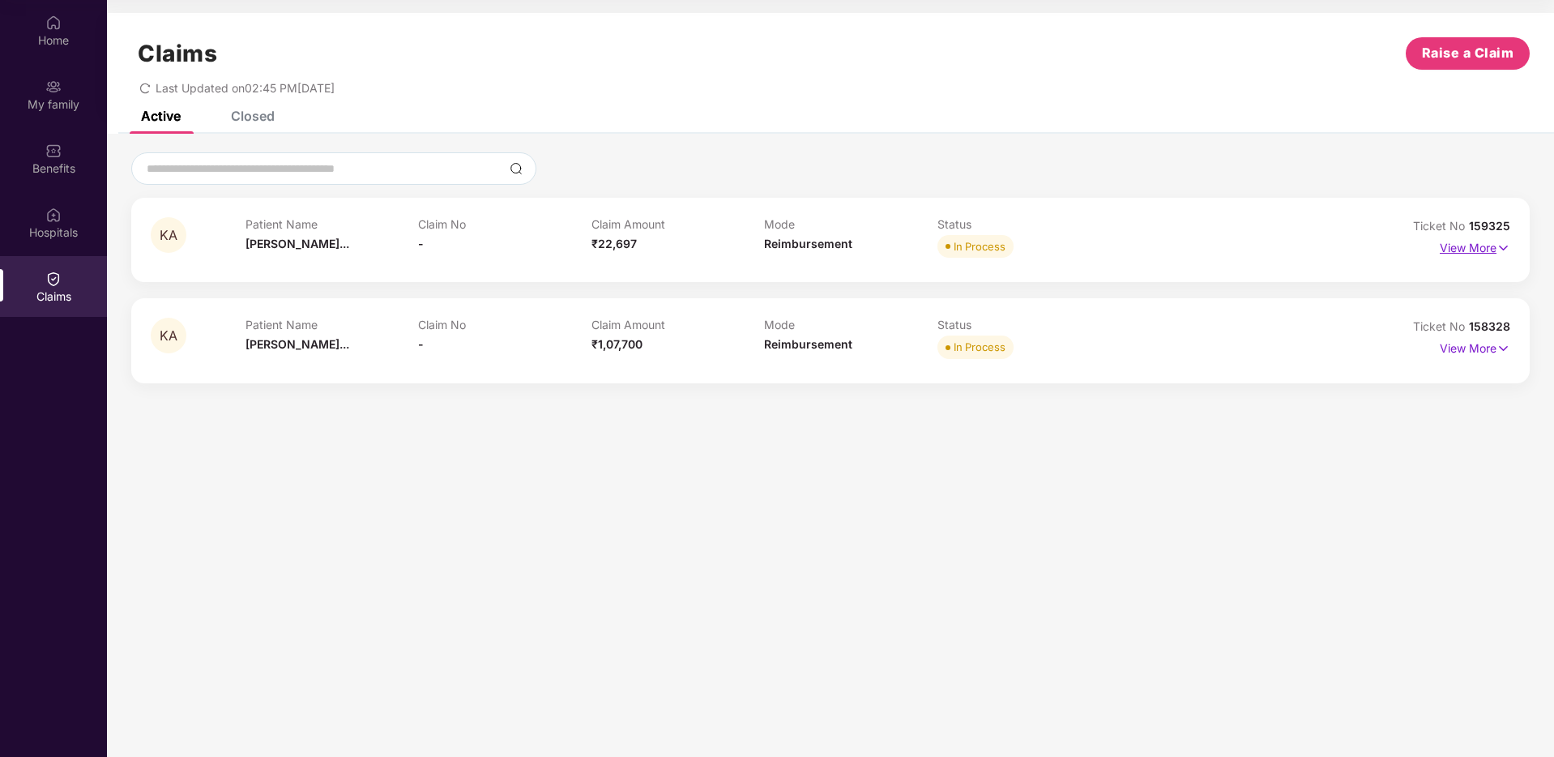
click at [1499, 245] on img at bounding box center [1503, 248] width 14 height 18
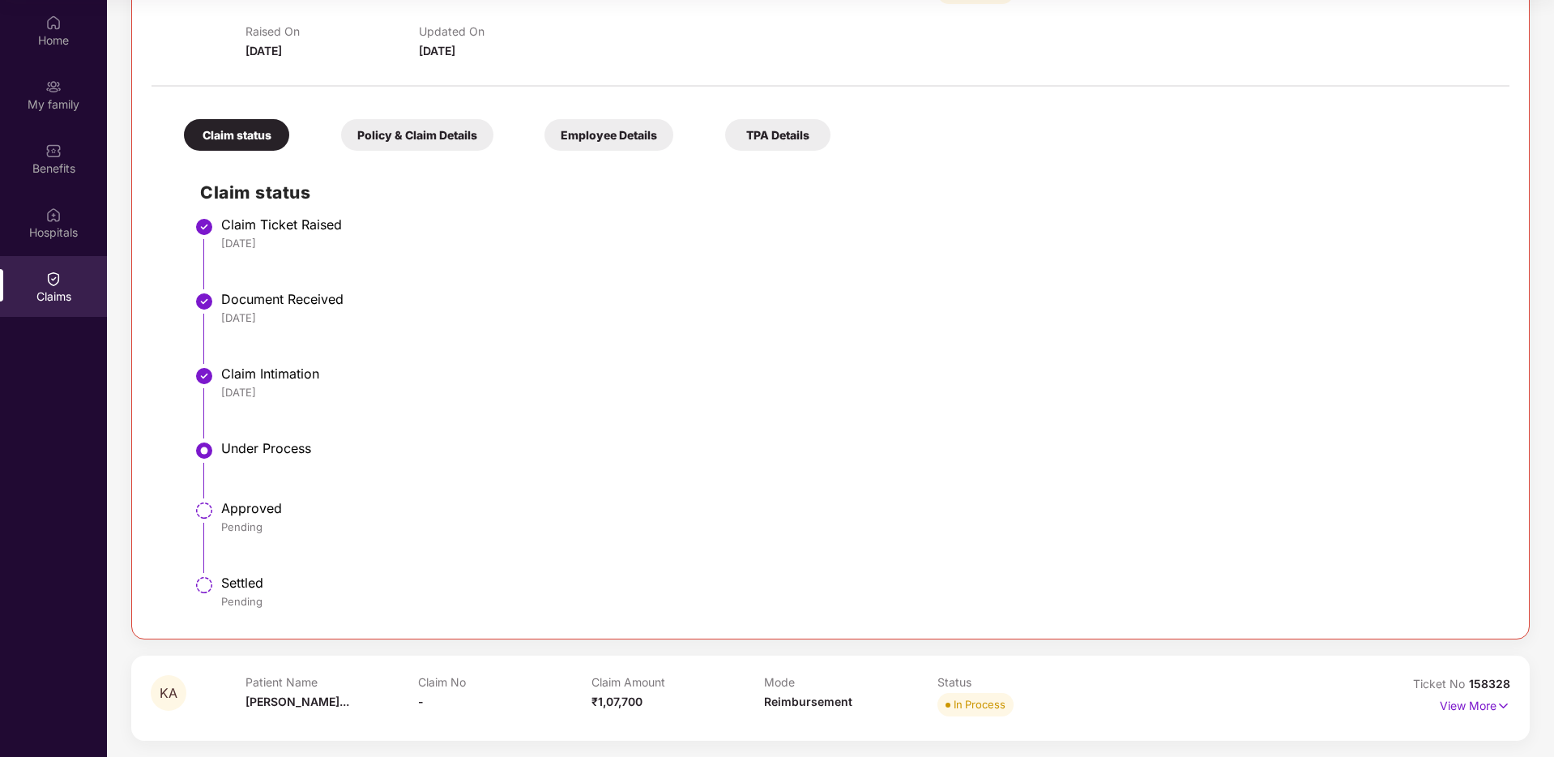
scroll to position [0, 0]
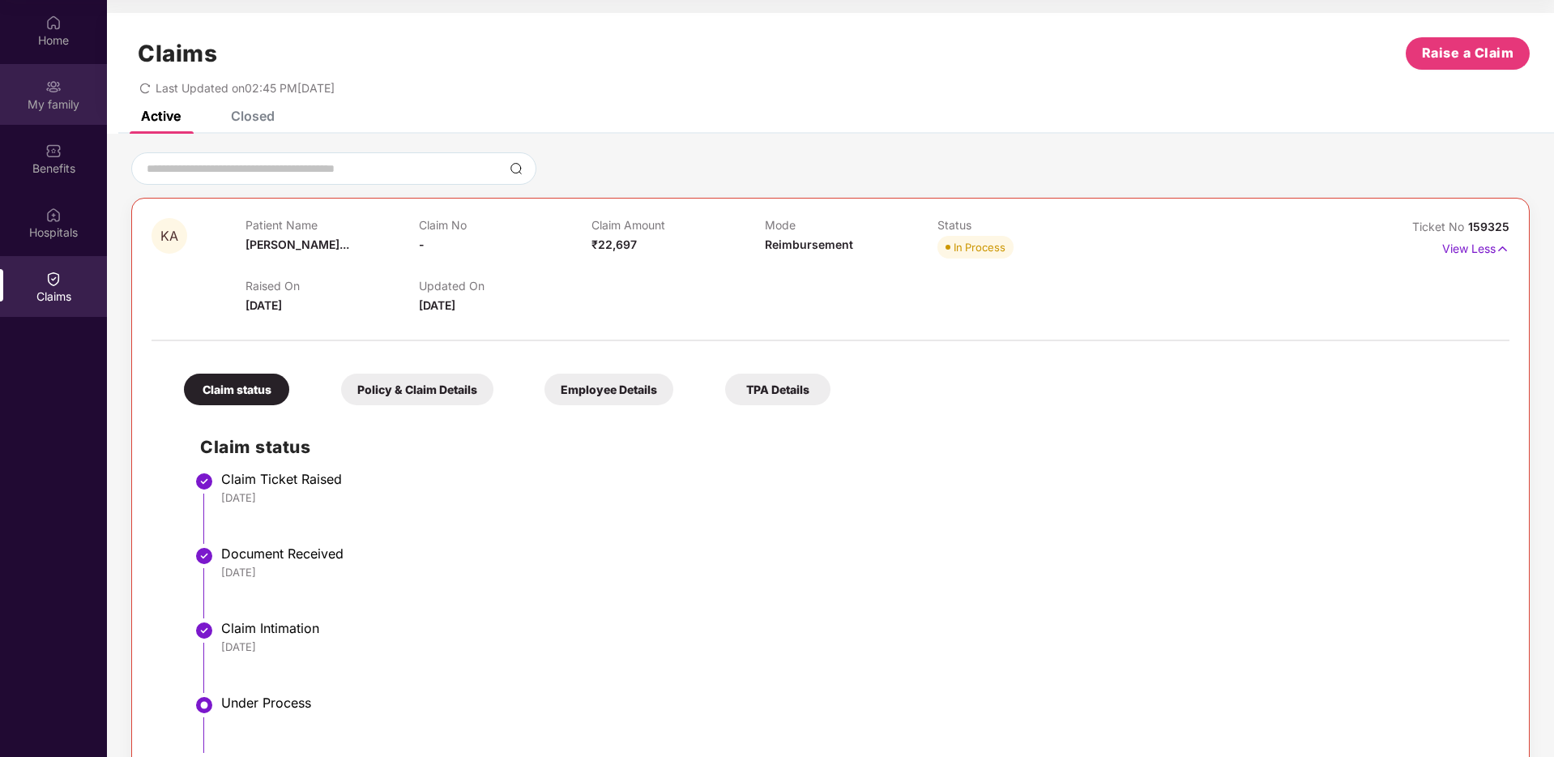
click at [44, 92] on div "My family" at bounding box center [53, 94] width 107 height 61
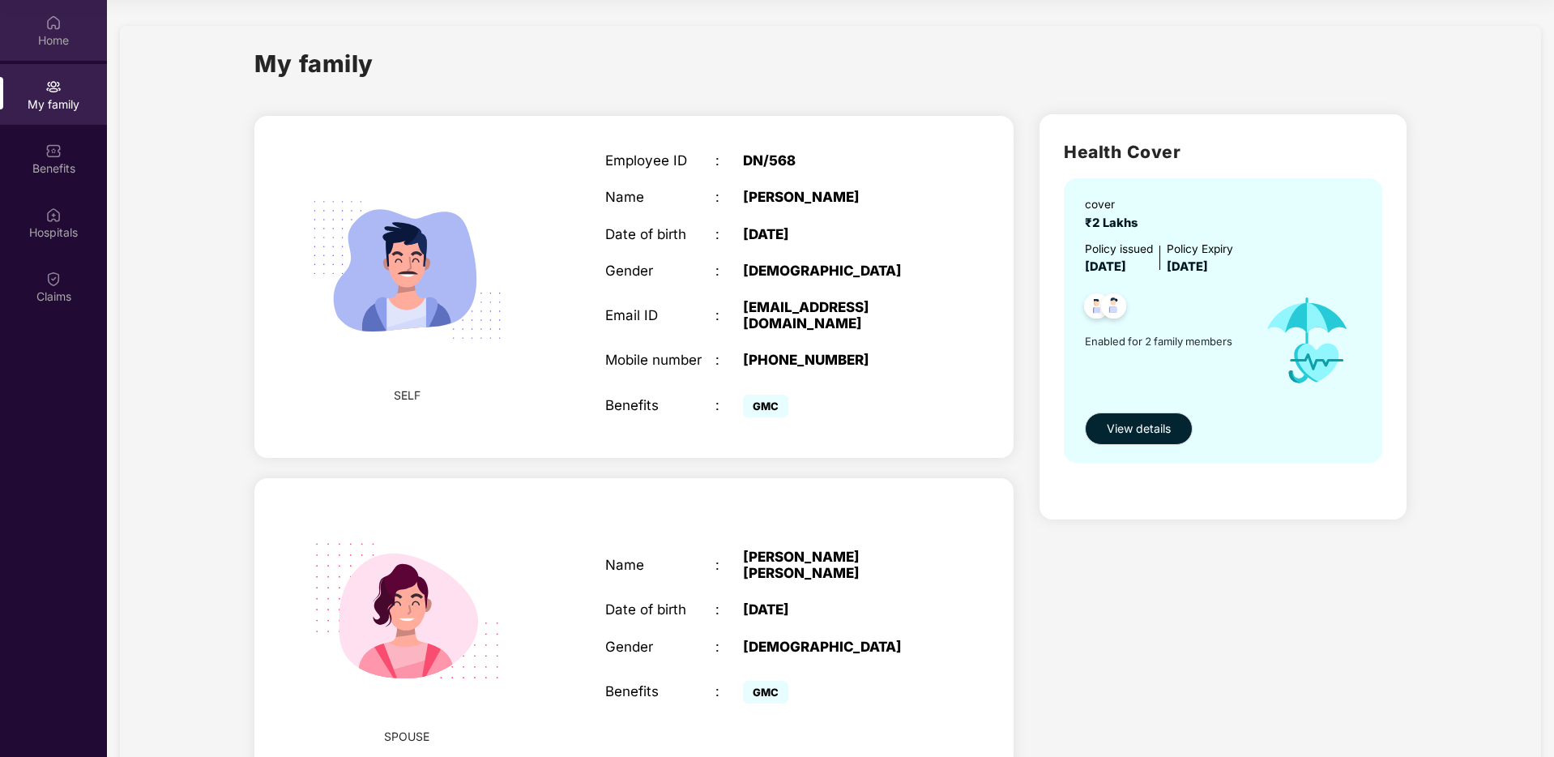
click at [47, 16] on img at bounding box center [53, 23] width 16 height 16
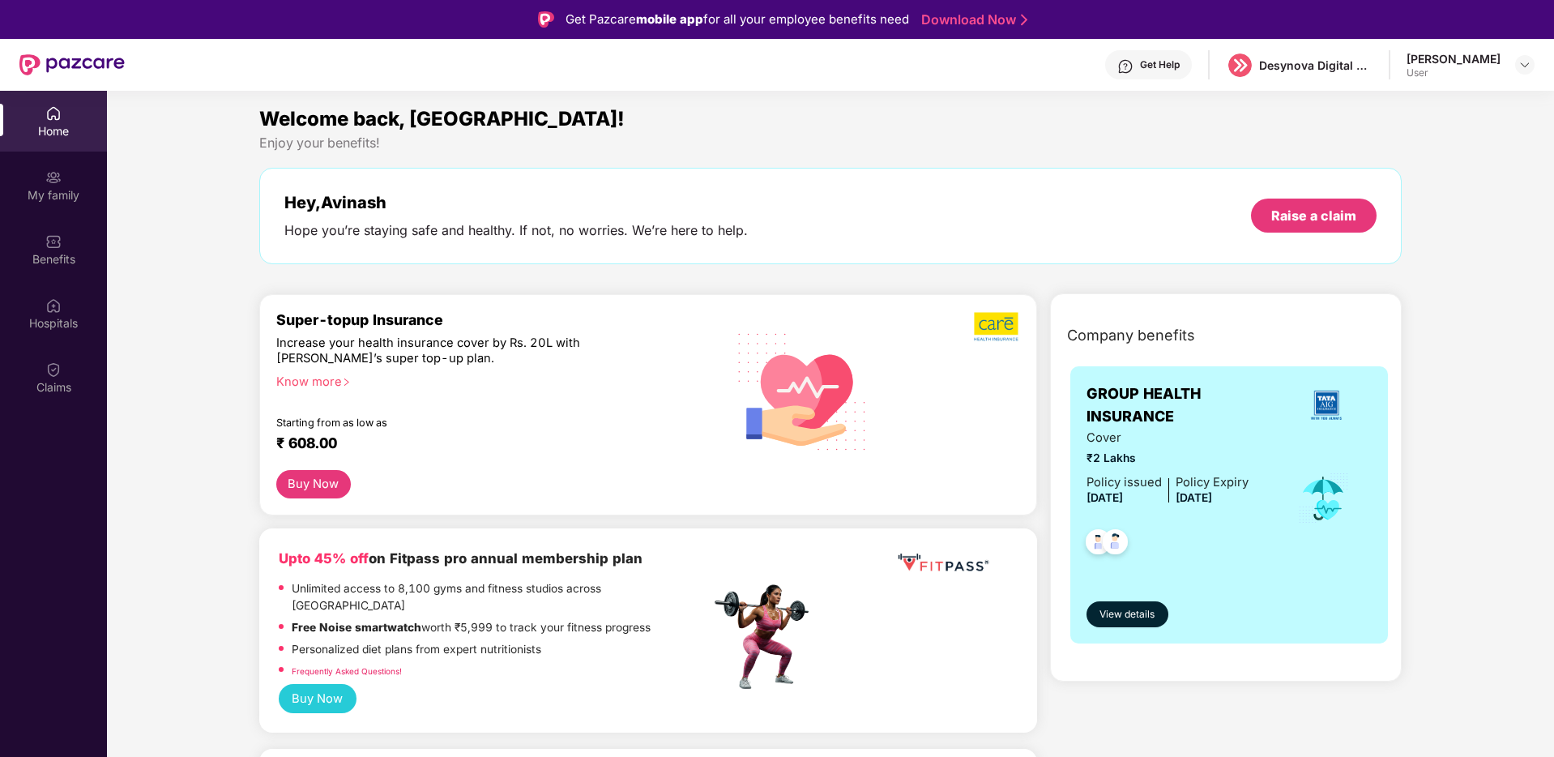
click at [1520, 52] on div "[PERSON_NAME] User" at bounding box center [1470, 65] width 128 height 28
click at [1520, 60] on img at bounding box center [1524, 64] width 13 height 13
click at [1379, 104] on div "Logout" at bounding box center [1448, 103] width 211 height 32
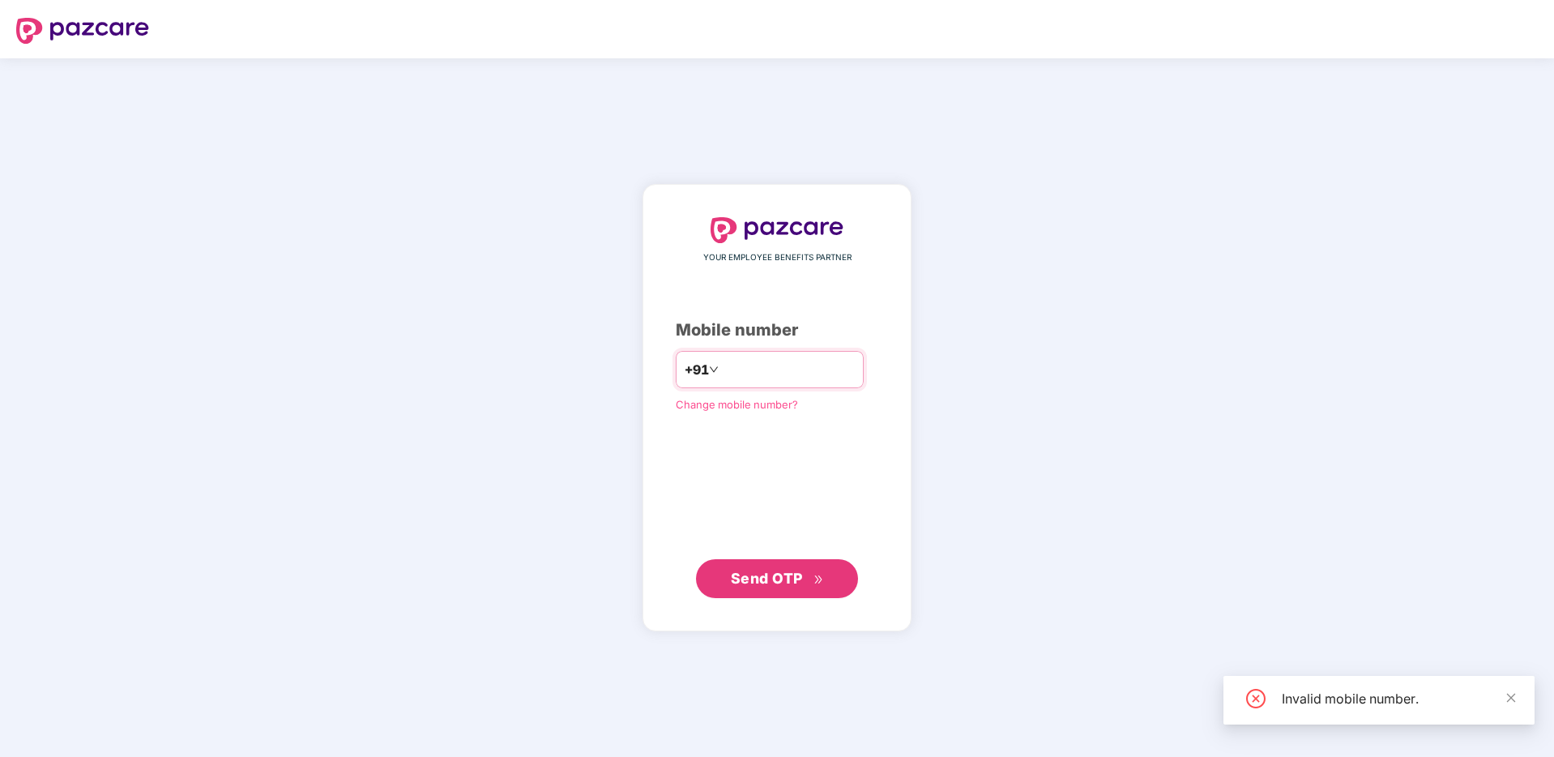
click at [751, 372] on input "**********" at bounding box center [788, 369] width 133 height 26
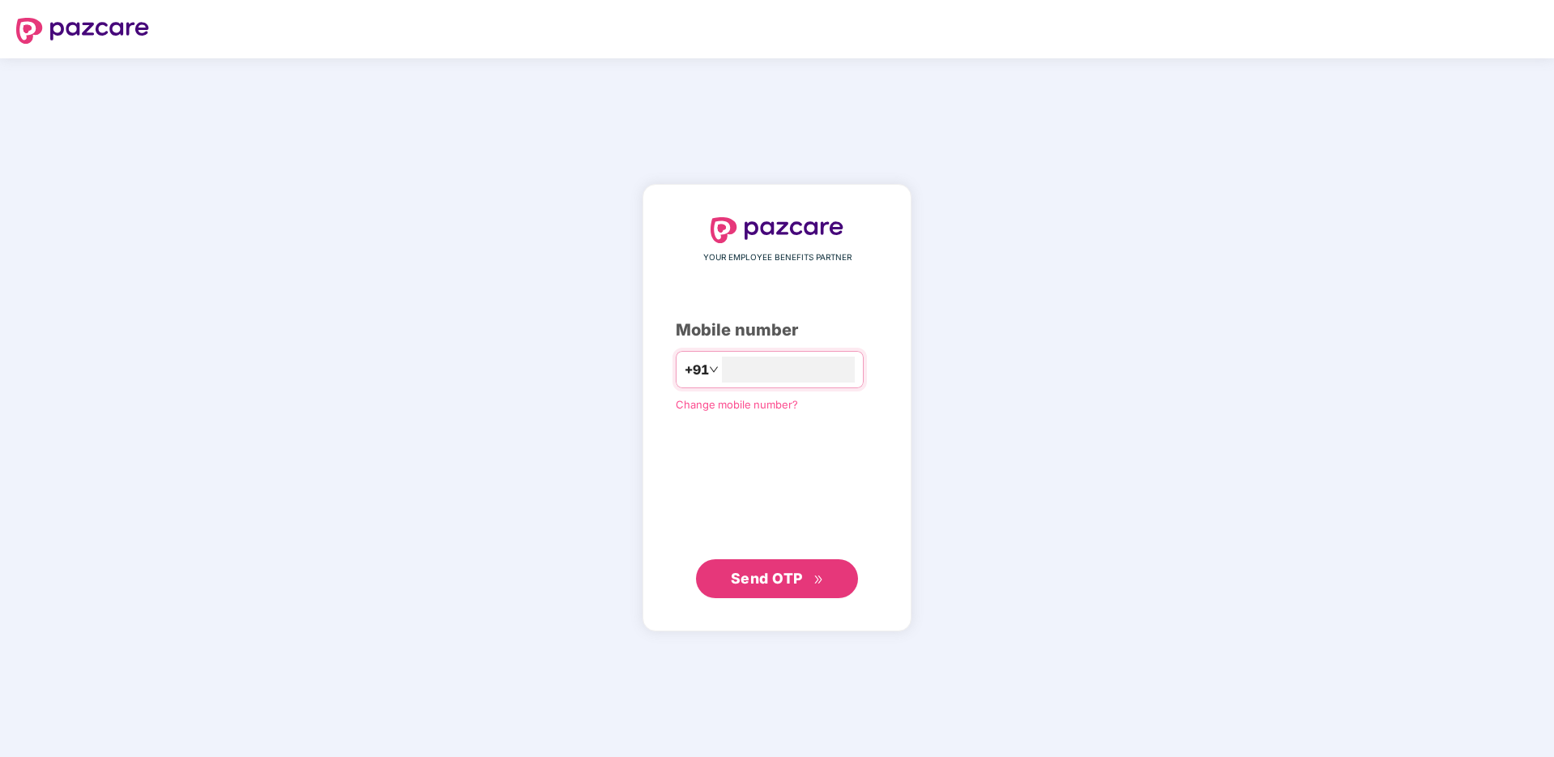
type input "**********"
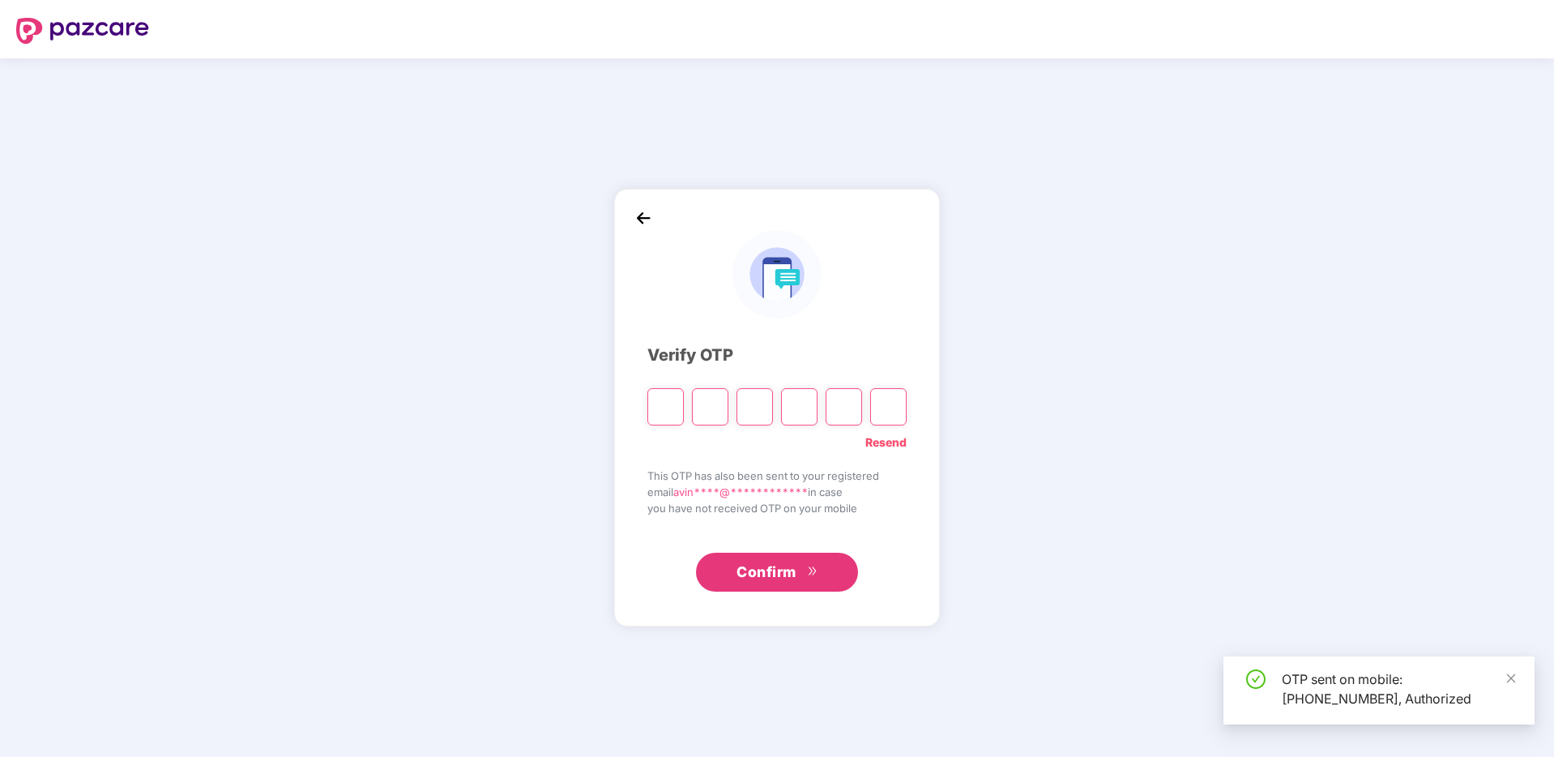
type input "*"
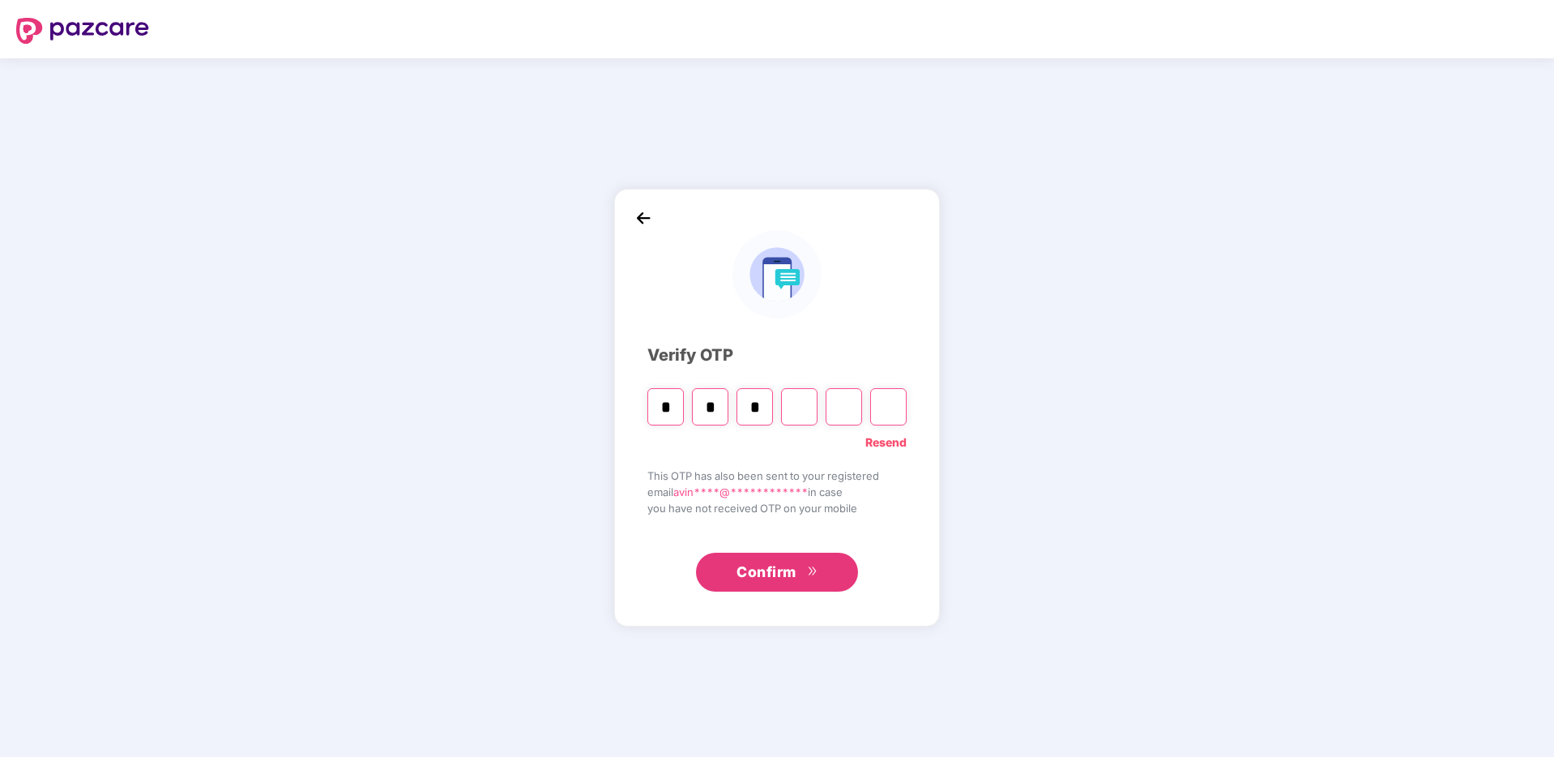
type input "*"
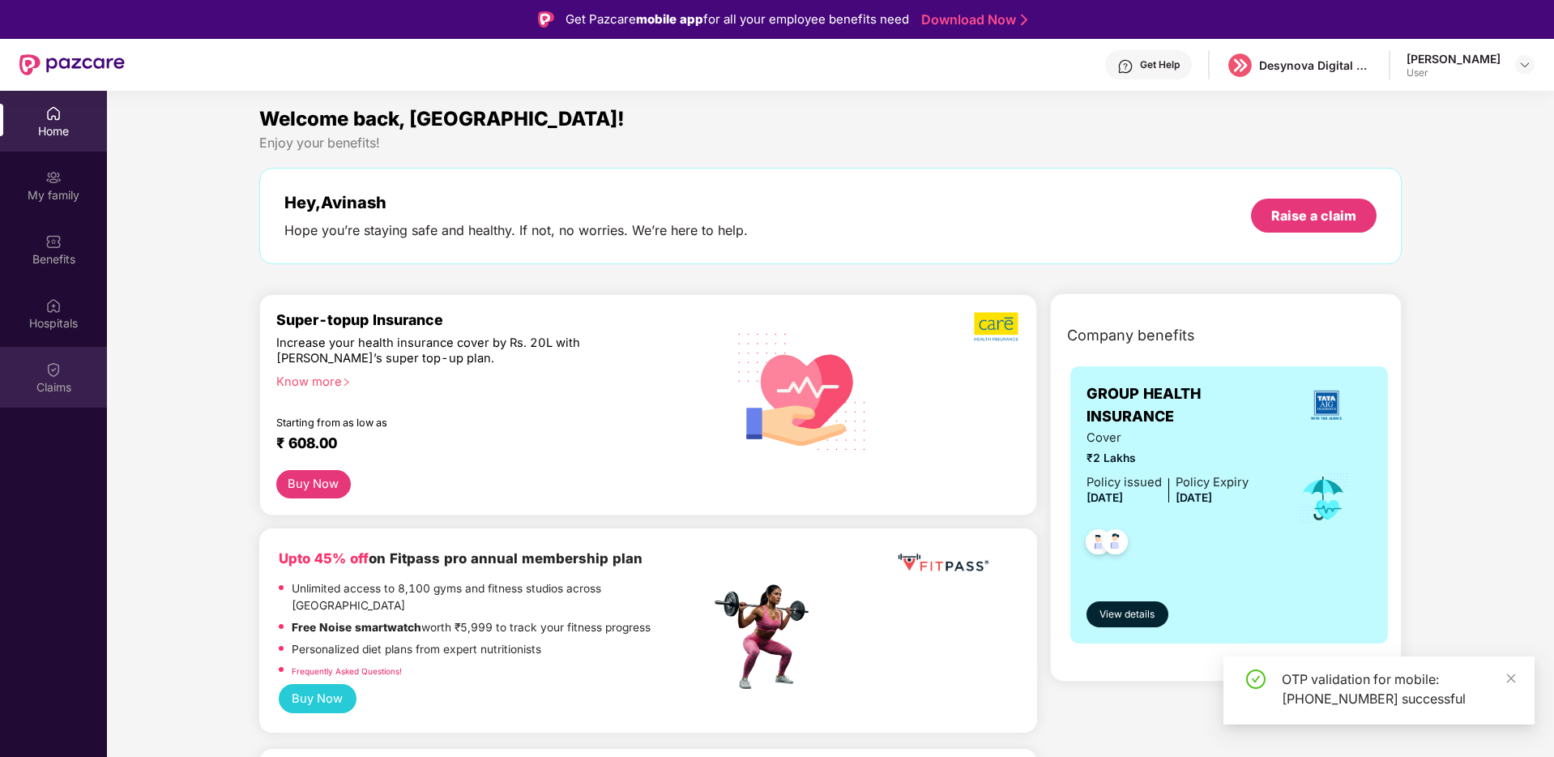
click at [45, 391] on div "Claims" at bounding box center [53, 387] width 107 height 16
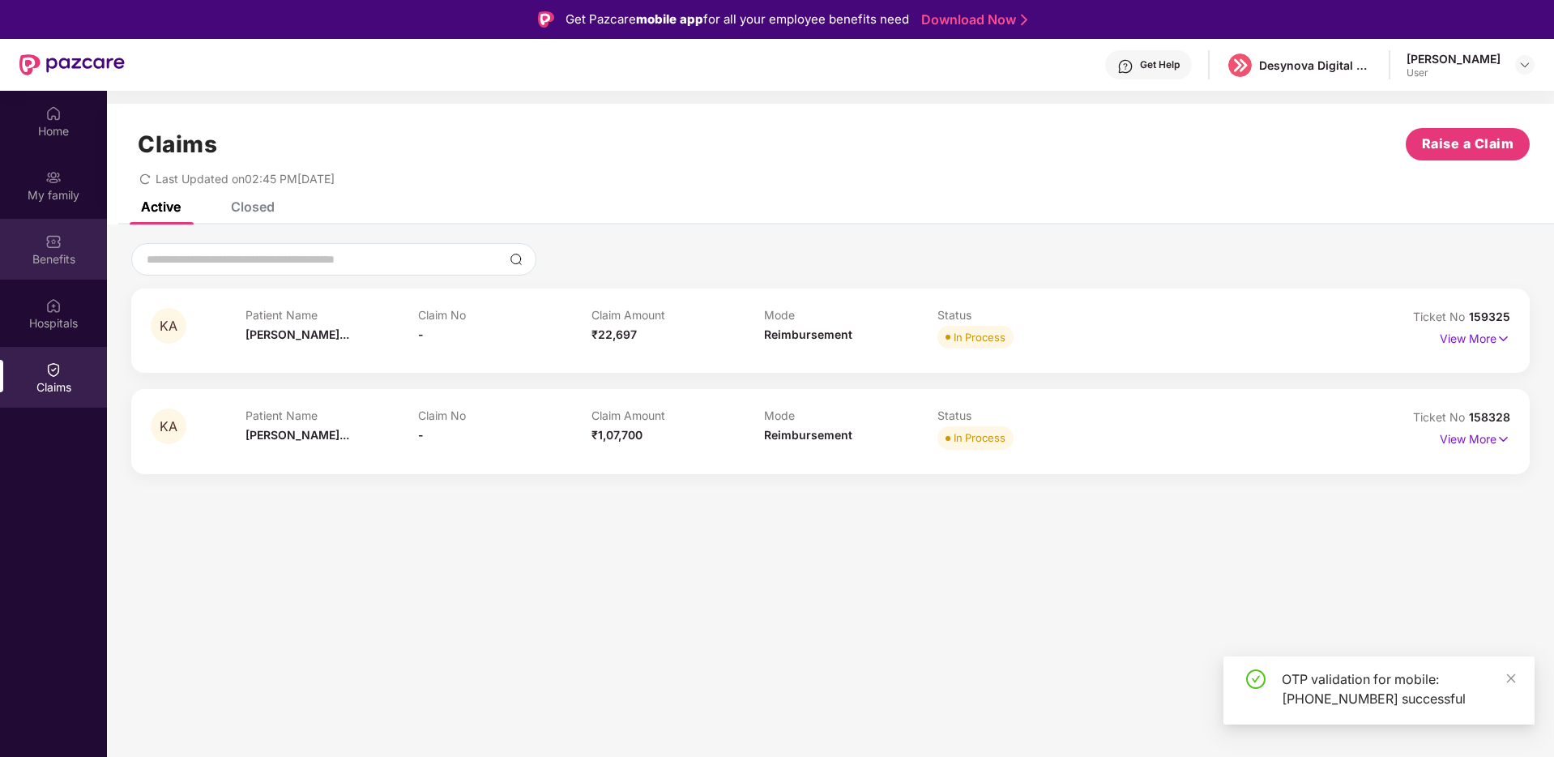
click at [67, 248] on div "Benefits" at bounding box center [53, 249] width 107 height 61
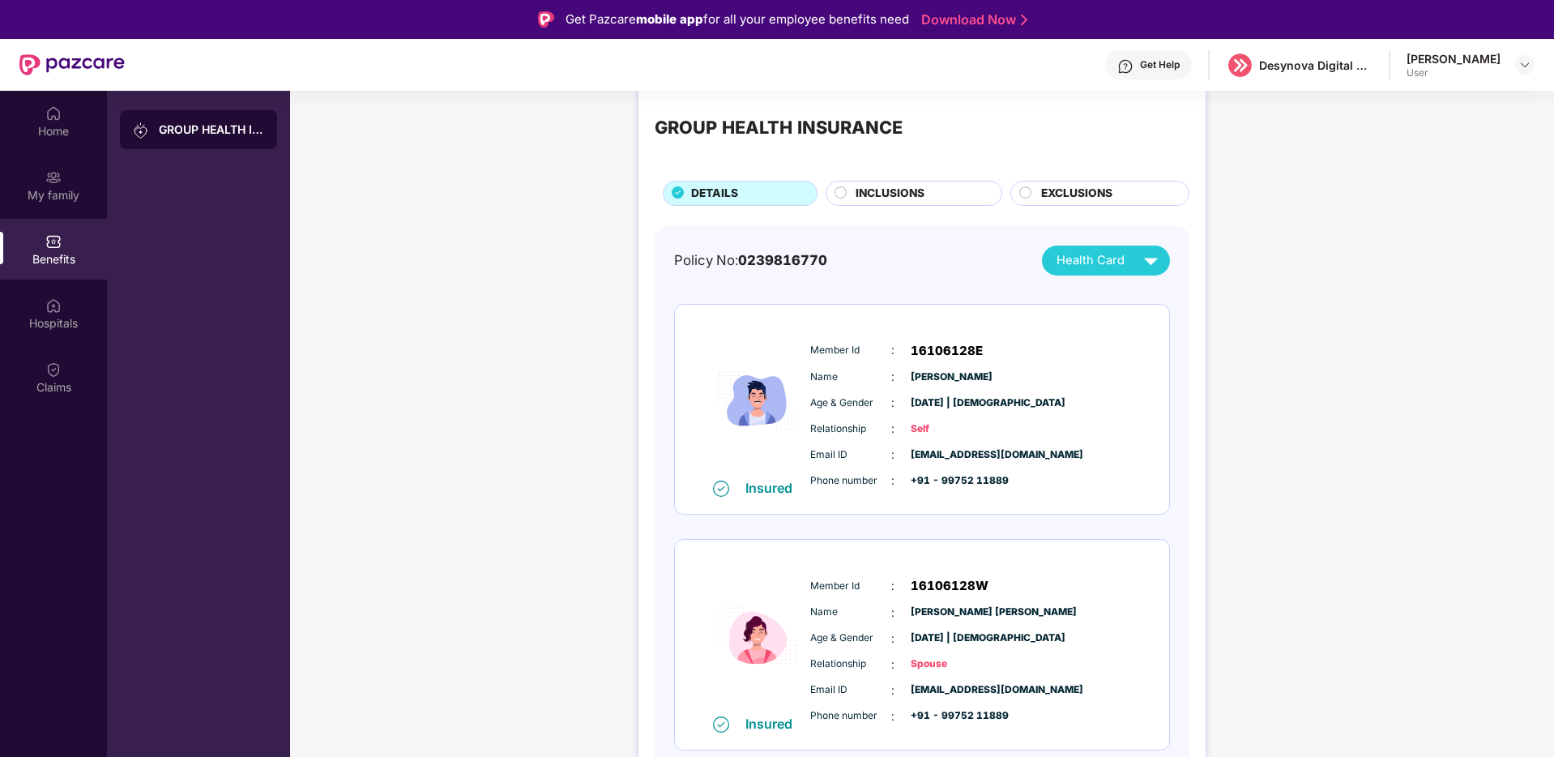
scroll to position [32, 0]
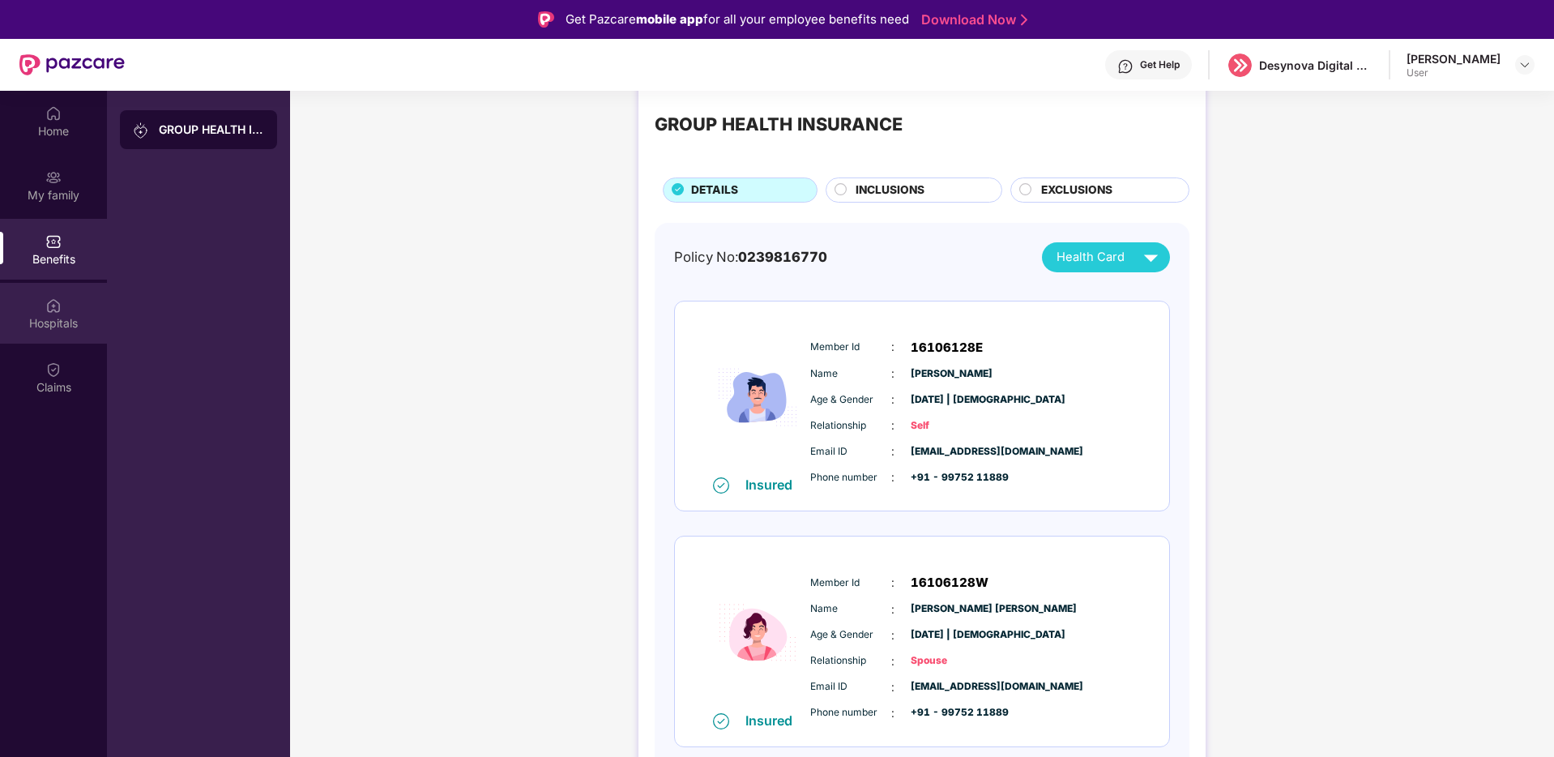
click at [53, 323] on div "Hospitals" at bounding box center [53, 322] width 107 height 16
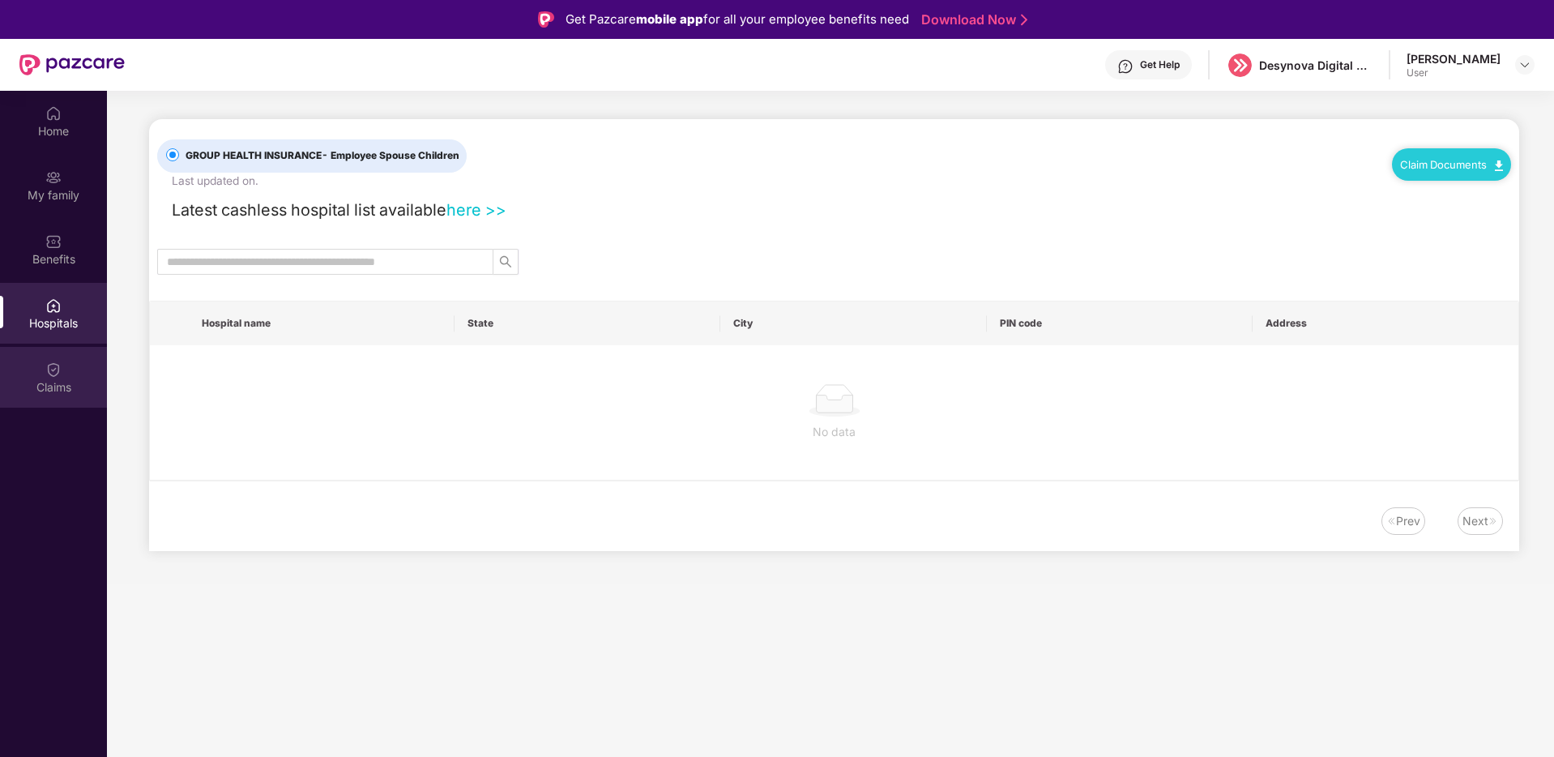
click at [46, 369] on img at bounding box center [53, 369] width 16 height 16
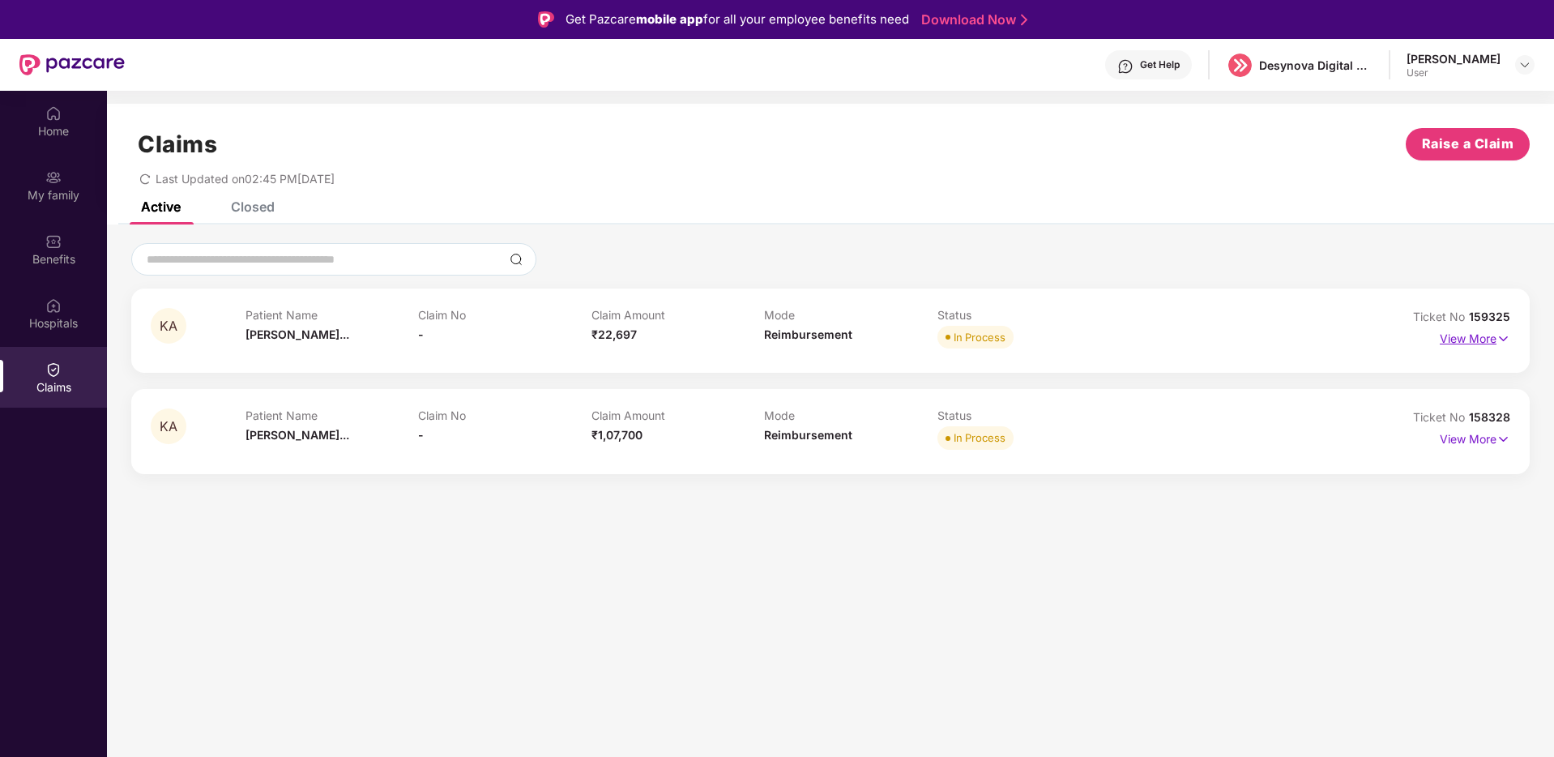
click at [1462, 333] on p "View More" at bounding box center [1474, 337] width 70 height 22
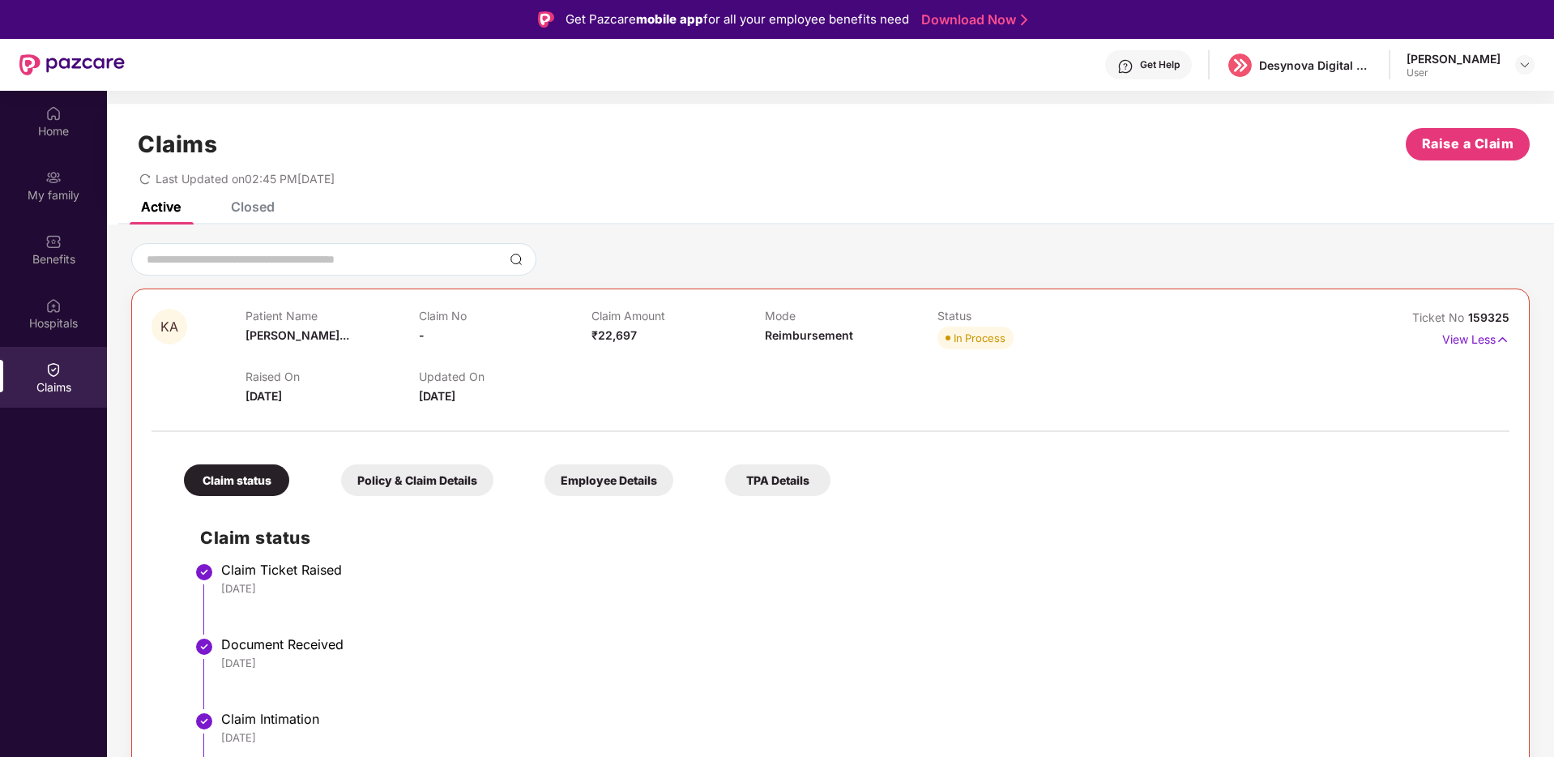
click at [398, 480] on div "Policy & Claim Details" at bounding box center [417, 480] width 152 height 32
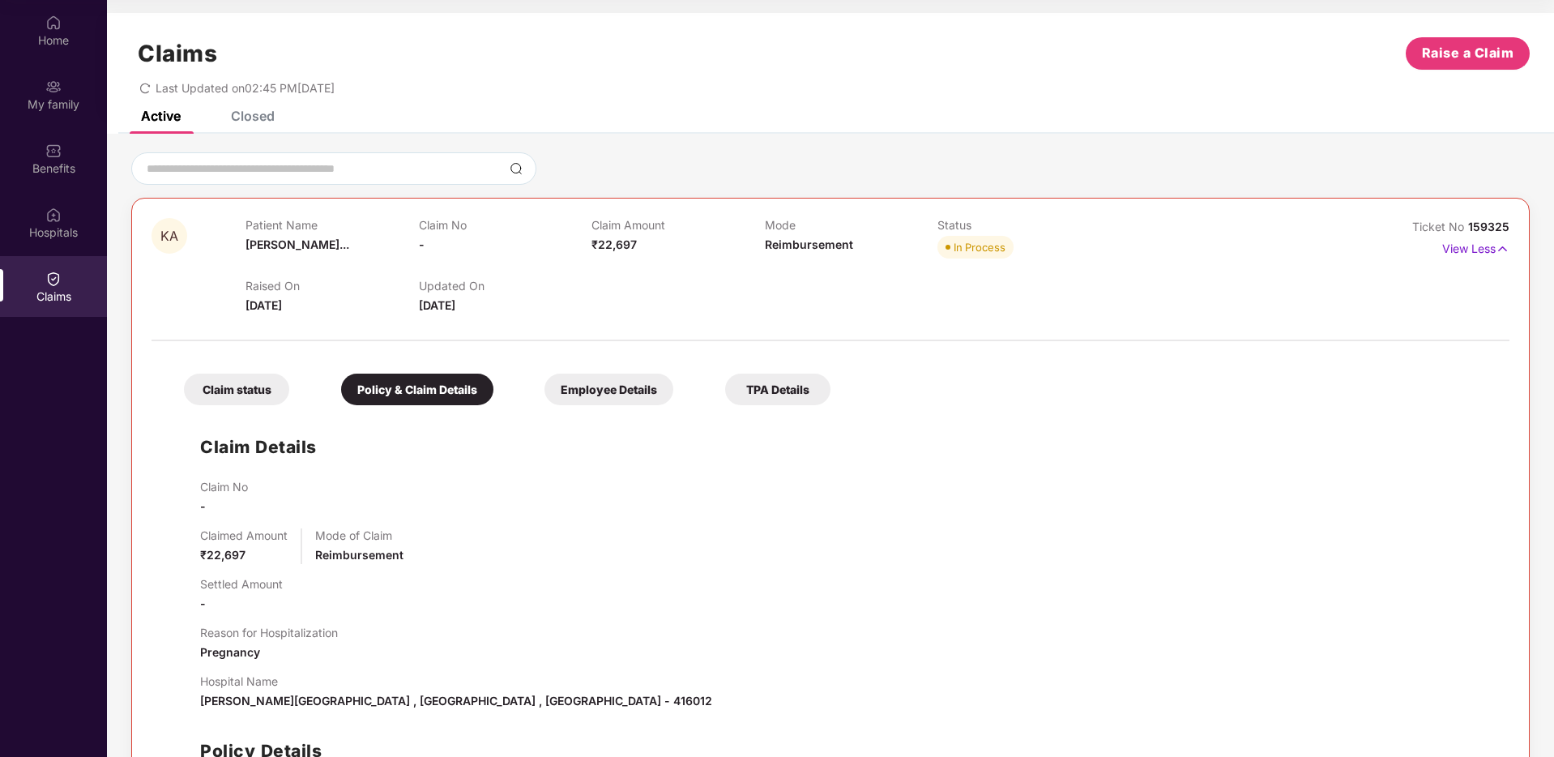
scroll to position [262, 0]
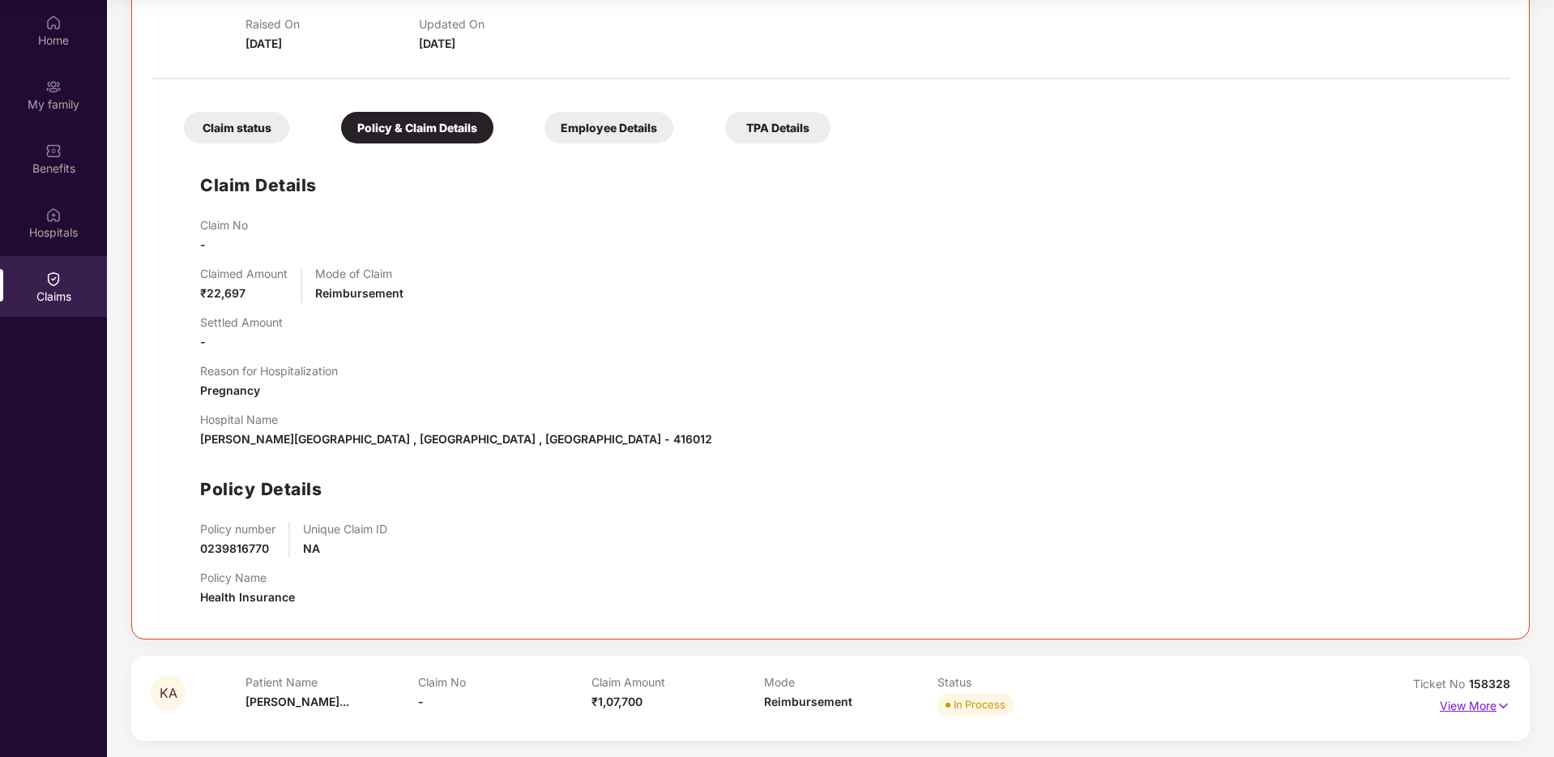
click at [1469, 701] on p "View More" at bounding box center [1474, 704] width 70 height 22
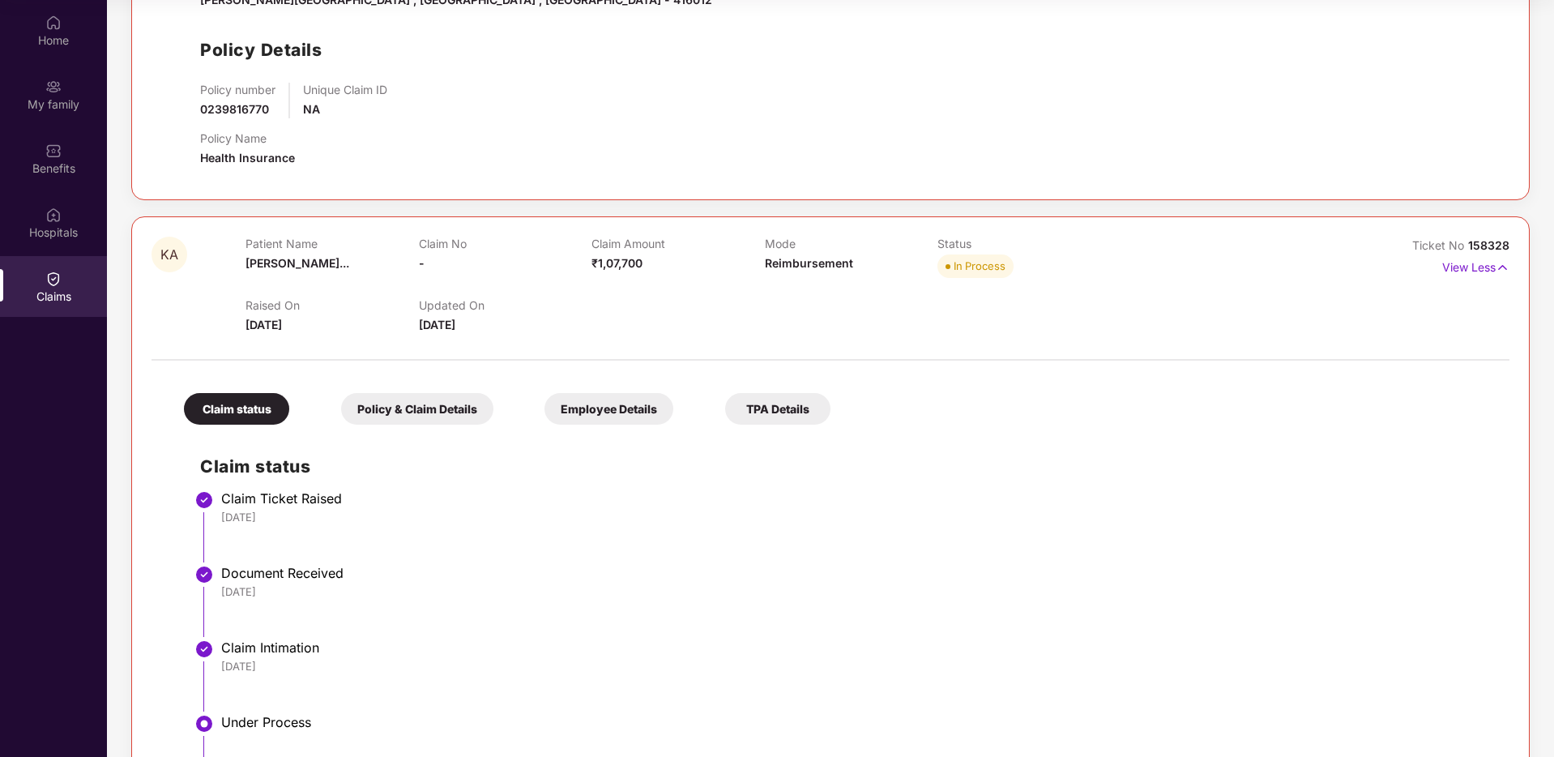
scroll to position [873, 0]
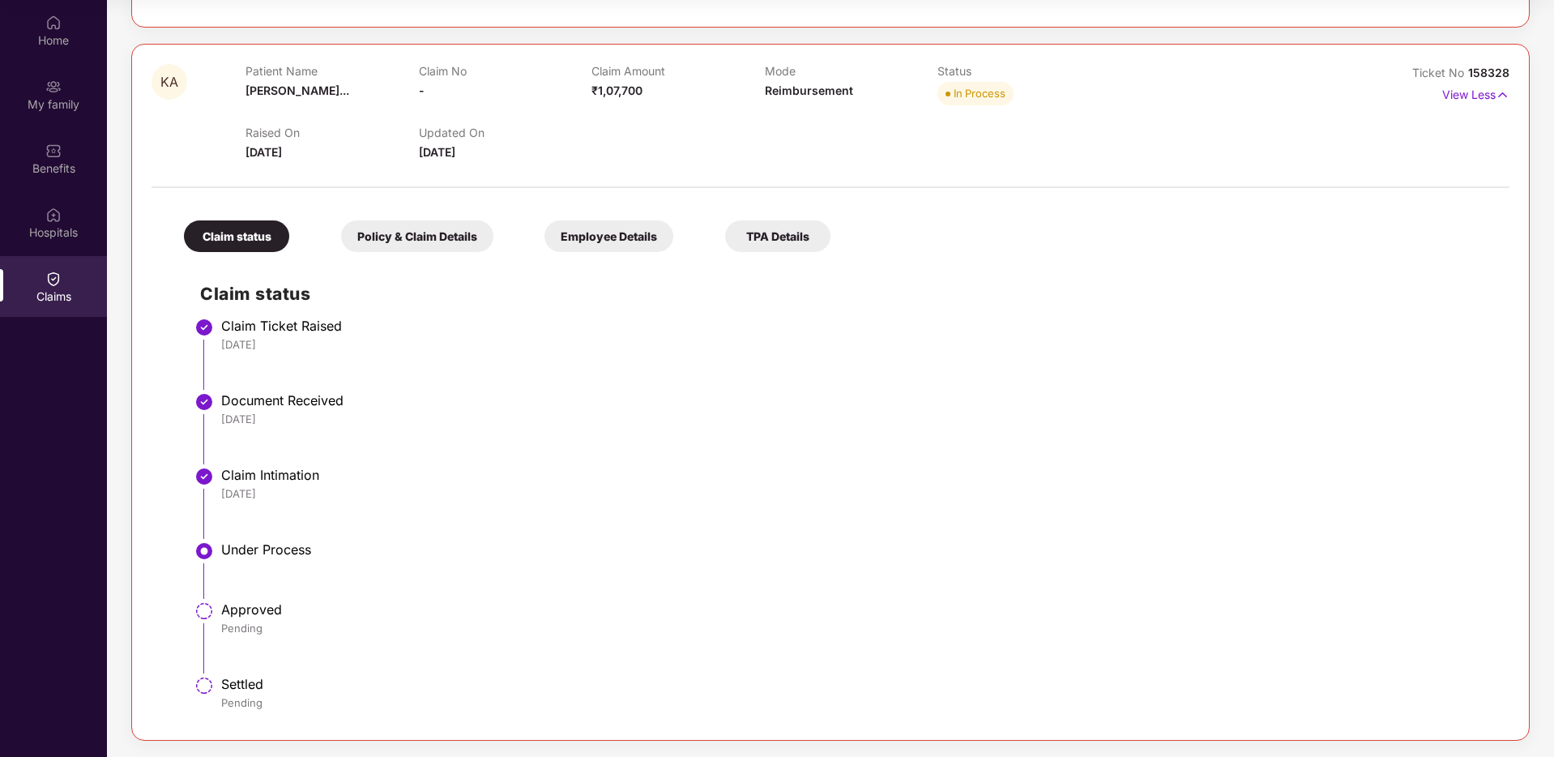
click at [411, 236] on div "Policy & Claim Details" at bounding box center [417, 236] width 152 height 32
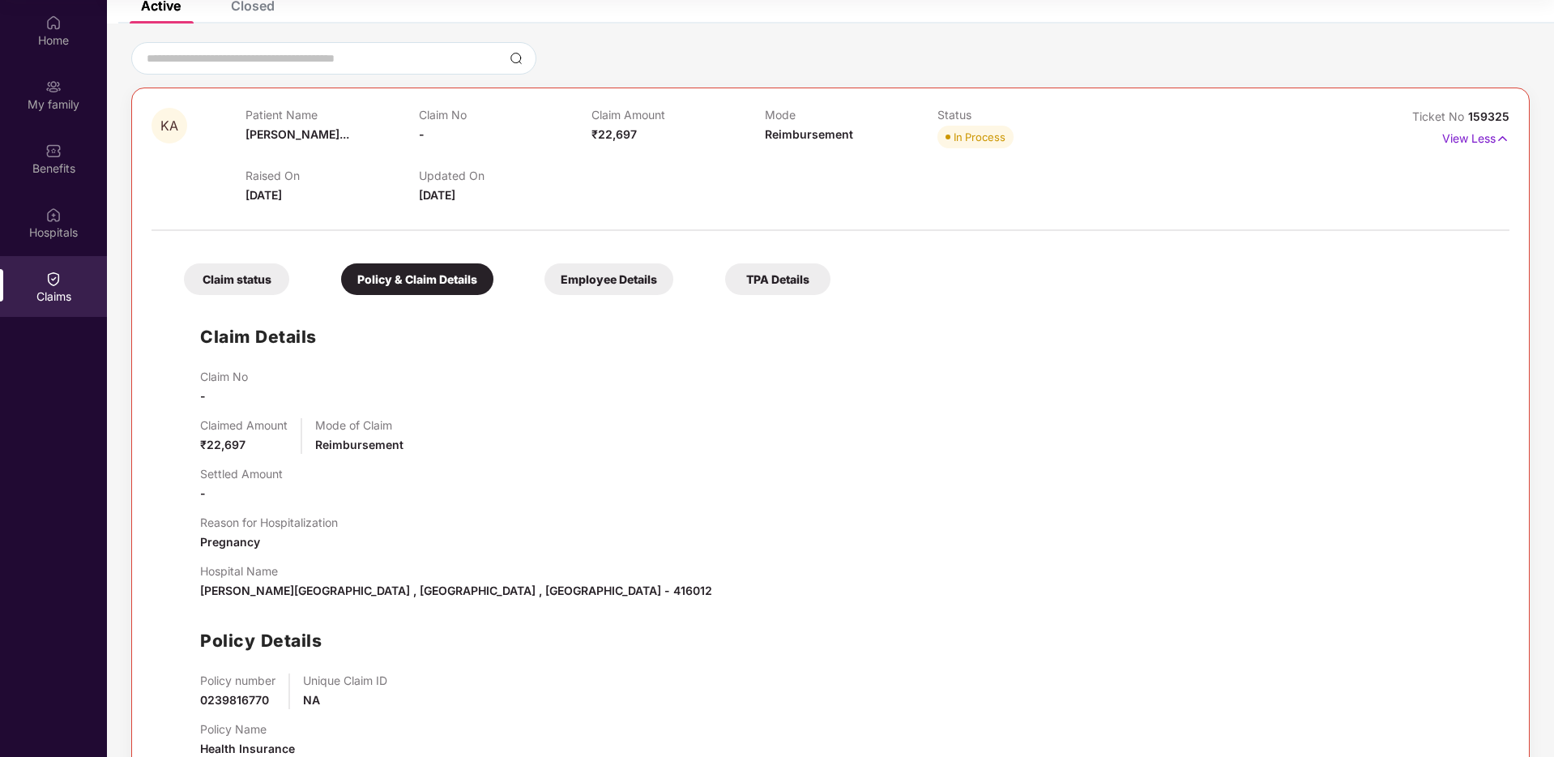
scroll to position [0, 0]
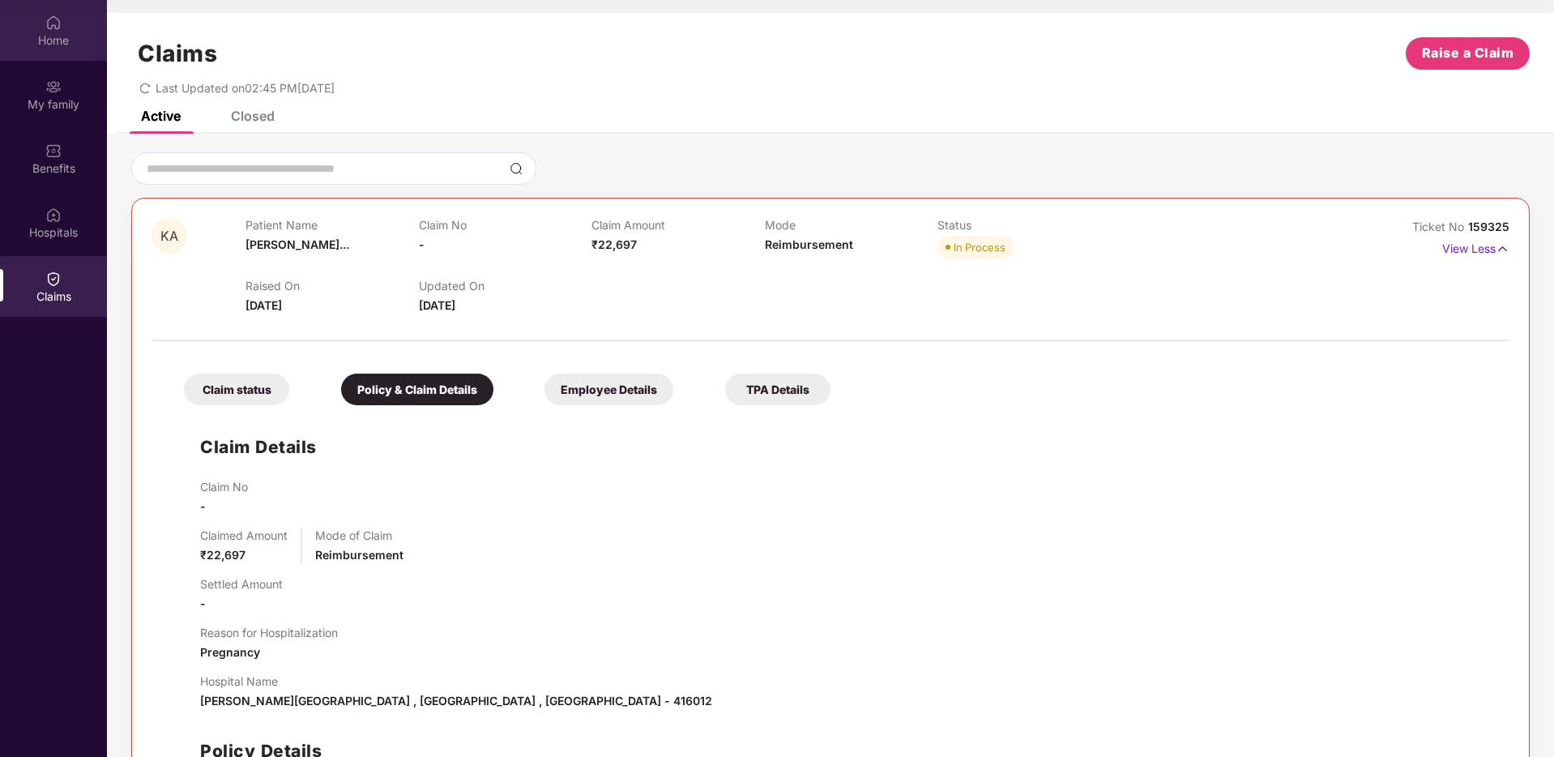
click at [53, 43] on div "Home" at bounding box center [53, 40] width 107 height 16
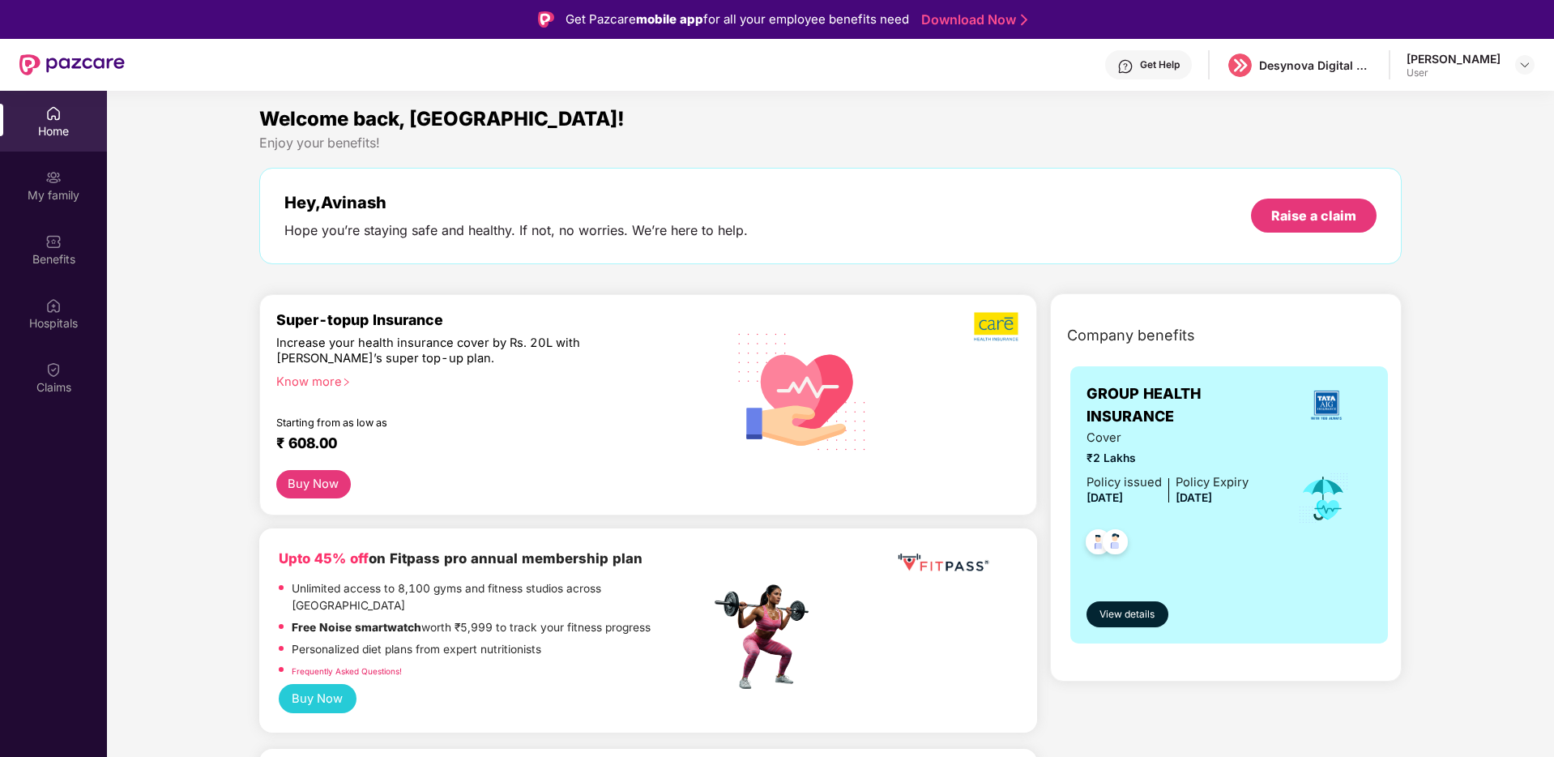
click at [1514, 62] on div "[PERSON_NAME] User" at bounding box center [1470, 65] width 128 height 28
click at [1526, 61] on img at bounding box center [1524, 64] width 13 height 13
click at [1421, 104] on div "Logout" at bounding box center [1448, 103] width 211 height 32
